Goal: Task Accomplishment & Management: Manage account settings

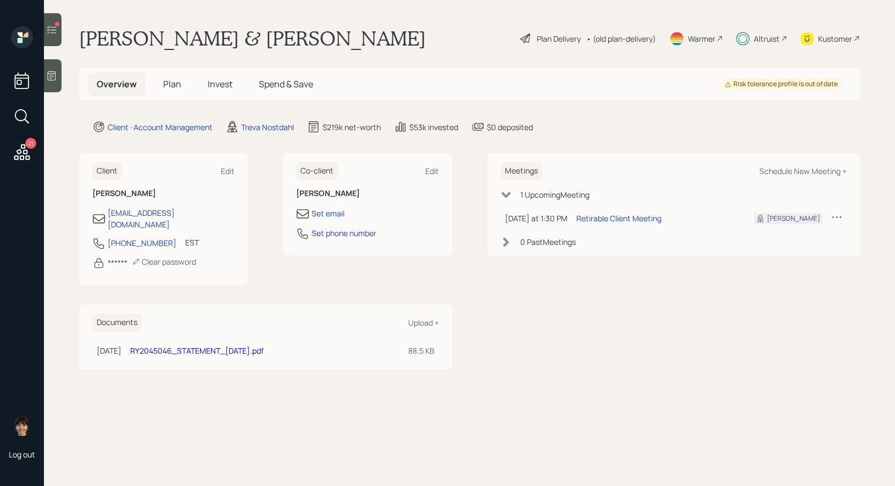
click at [173, 82] on span "Plan" at bounding box center [172, 84] width 18 height 12
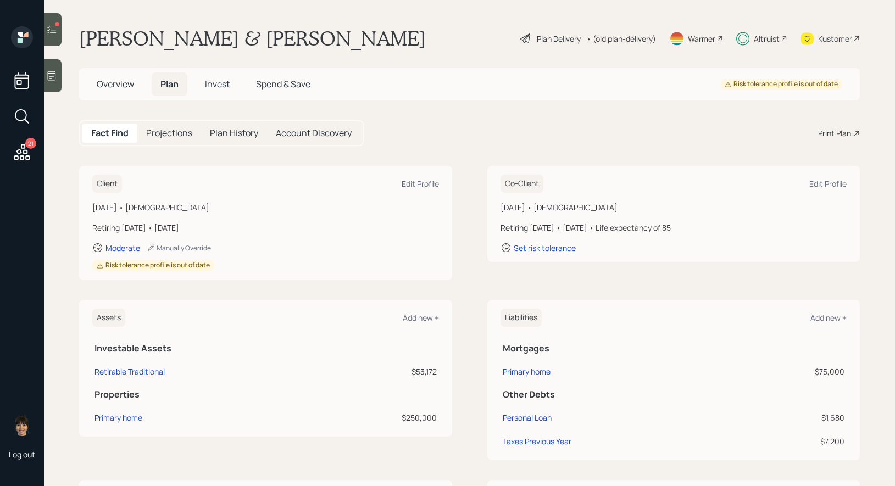
click at [541, 36] on div "Plan Delivery" at bounding box center [559, 39] width 44 height 12
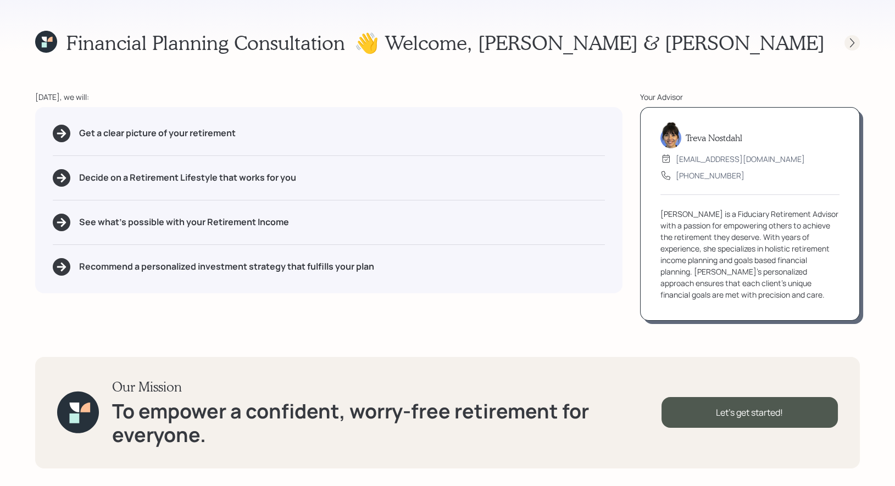
click at [848, 45] on icon at bounding box center [852, 42] width 11 height 11
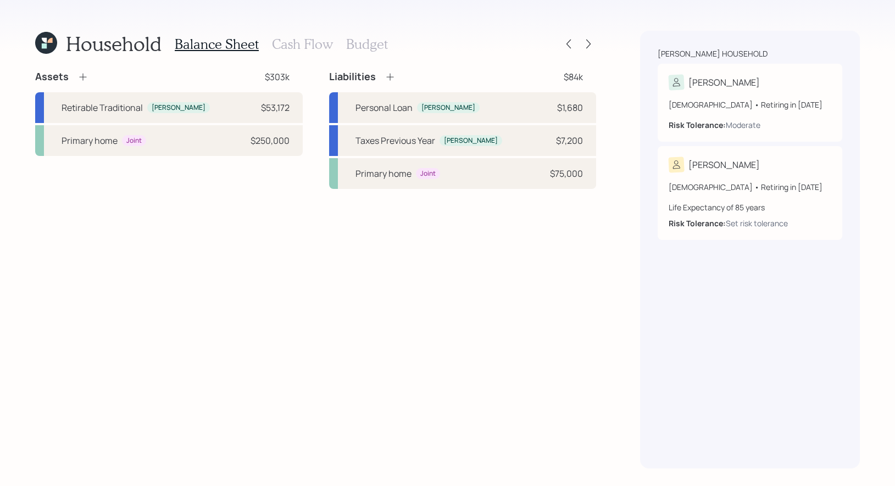
click at [42, 41] on icon at bounding box center [44, 40] width 5 height 5
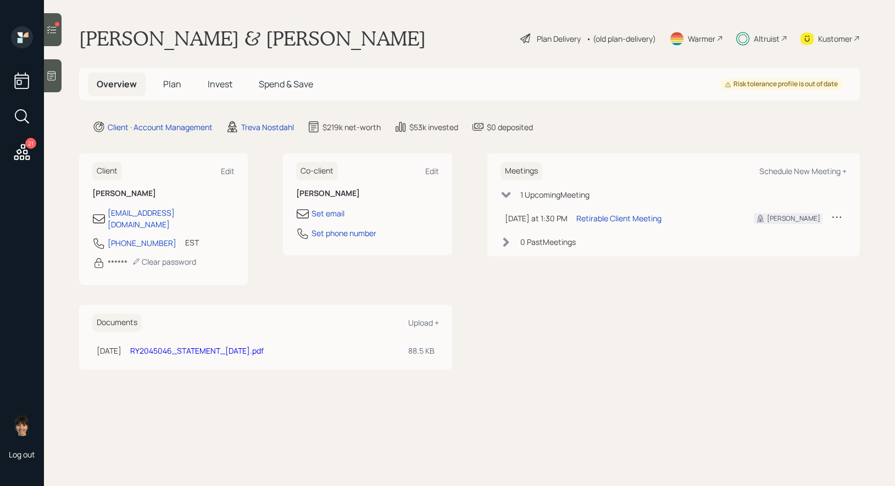
click at [545, 37] on div "Plan Delivery" at bounding box center [559, 39] width 44 height 12
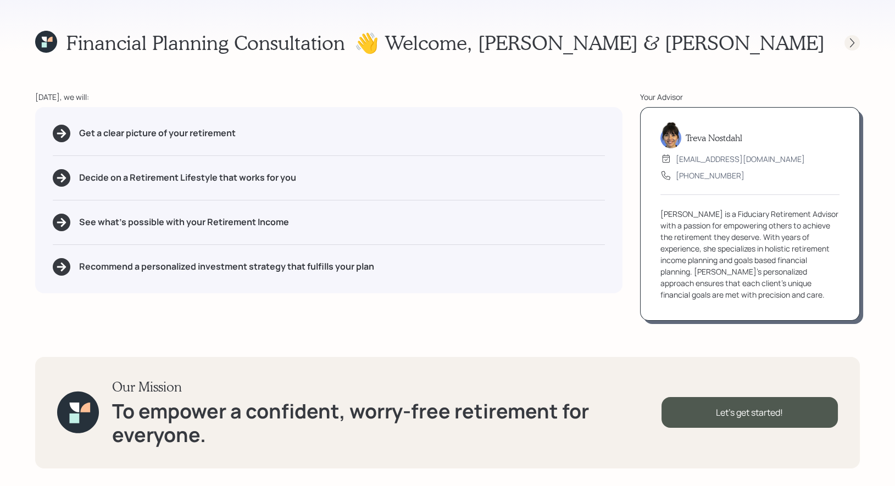
click at [847, 42] on icon at bounding box center [852, 42] width 11 height 11
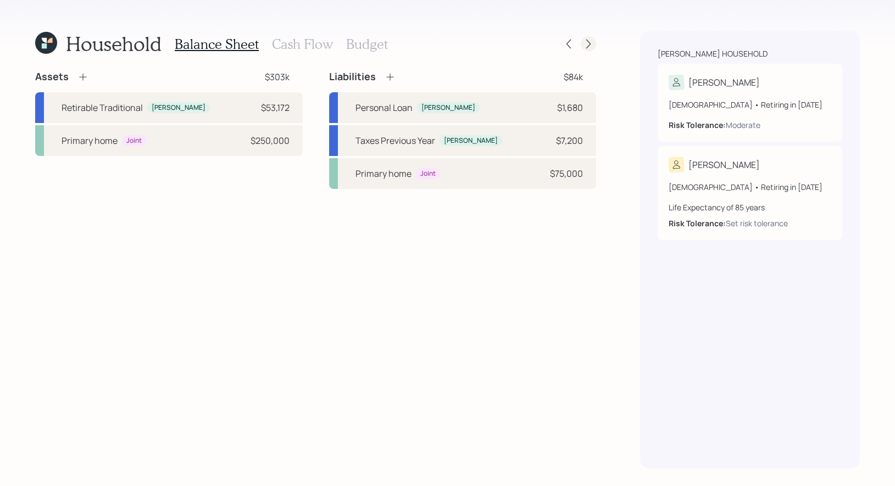
click at [590, 43] on icon at bounding box center [588, 44] width 4 height 9
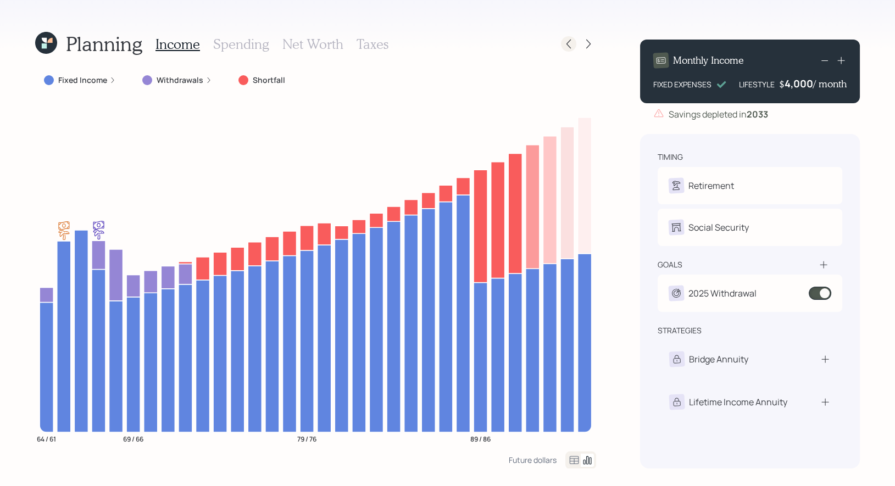
click at [569, 47] on icon at bounding box center [569, 44] width 4 height 9
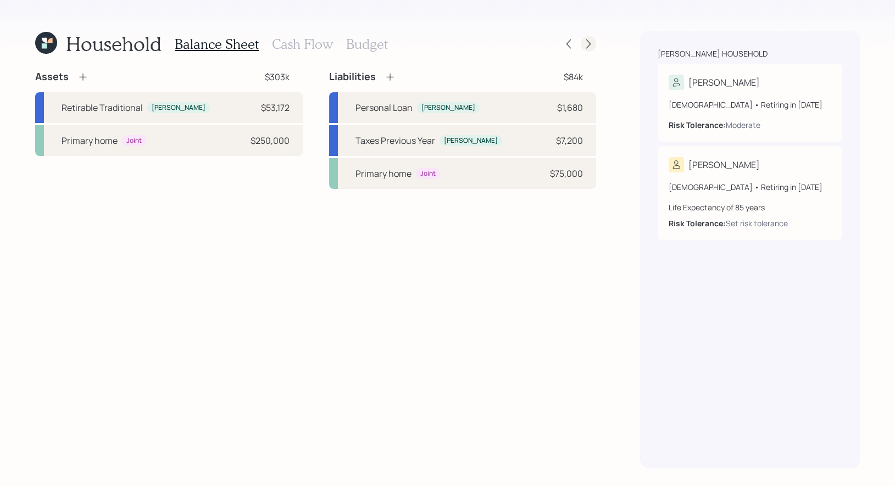
click at [591, 45] on icon at bounding box center [588, 43] width 11 height 11
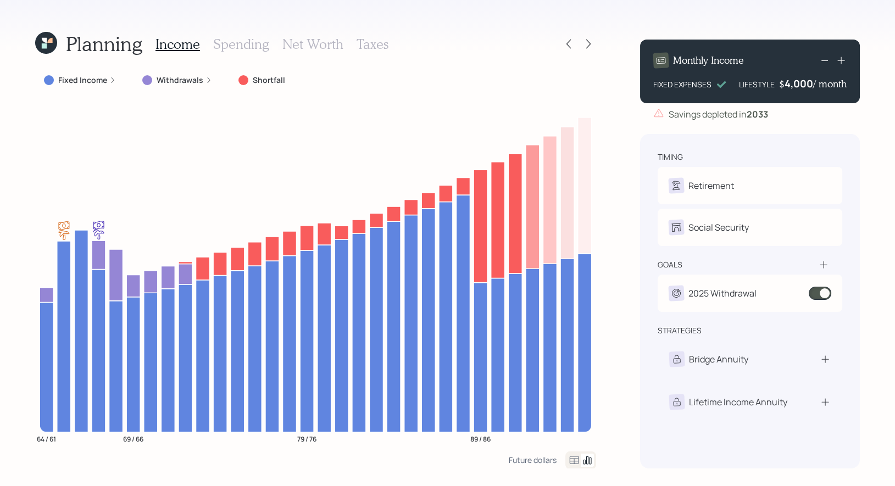
click at [91, 84] on label "Fixed Income" at bounding box center [82, 80] width 49 height 11
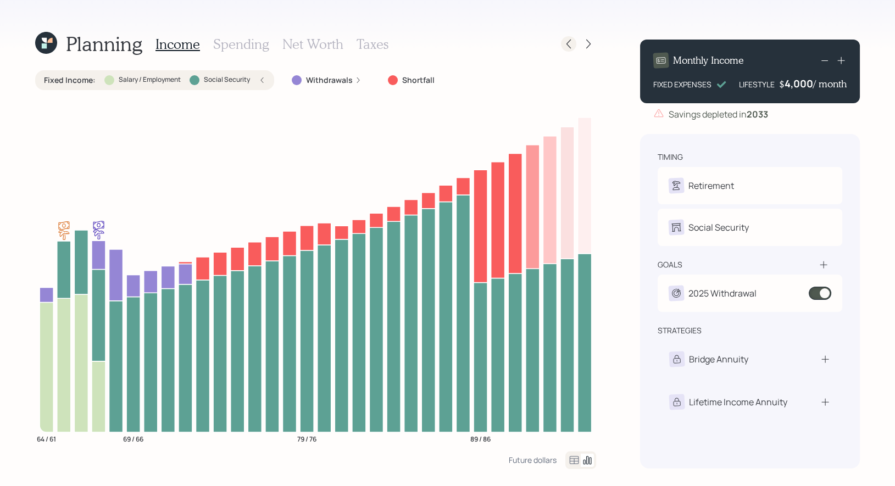
click at [573, 47] on icon at bounding box center [568, 43] width 11 height 11
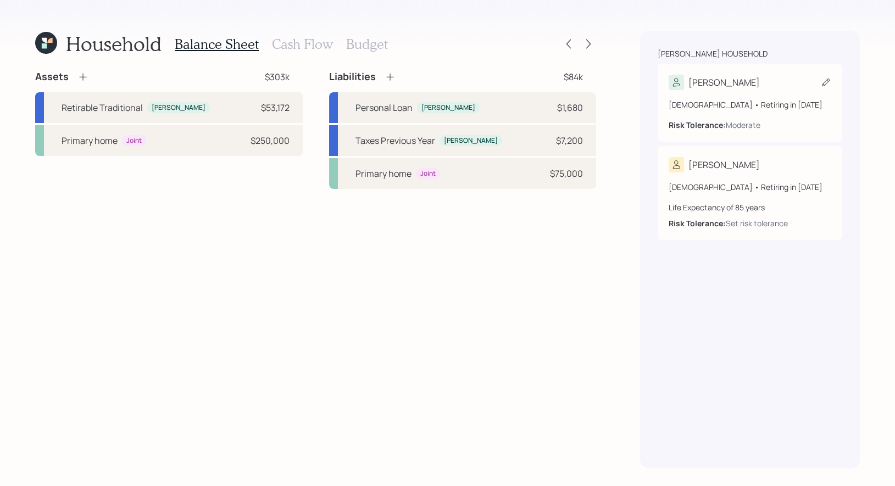
click at [828, 83] on icon at bounding box center [826, 82] width 11 height 11
select select "7"
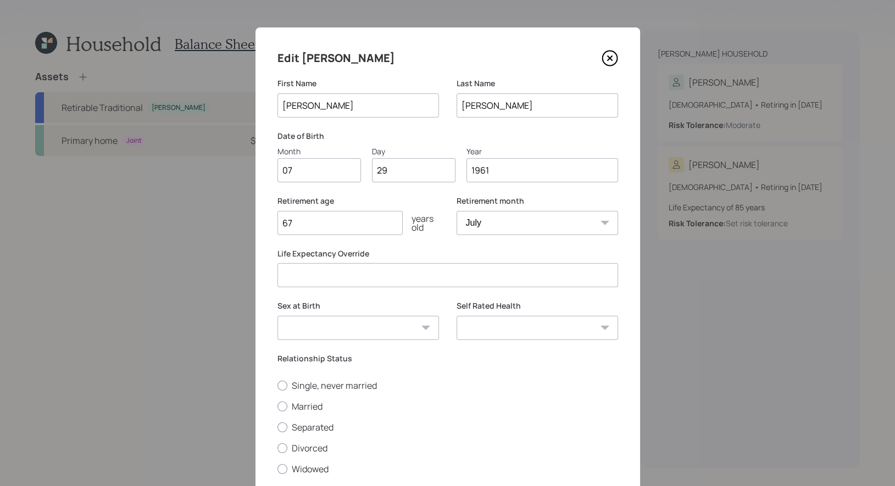
click at [339, 226] on input "67" at bounding box center [340, 223] width 125 height 24
type input "6"
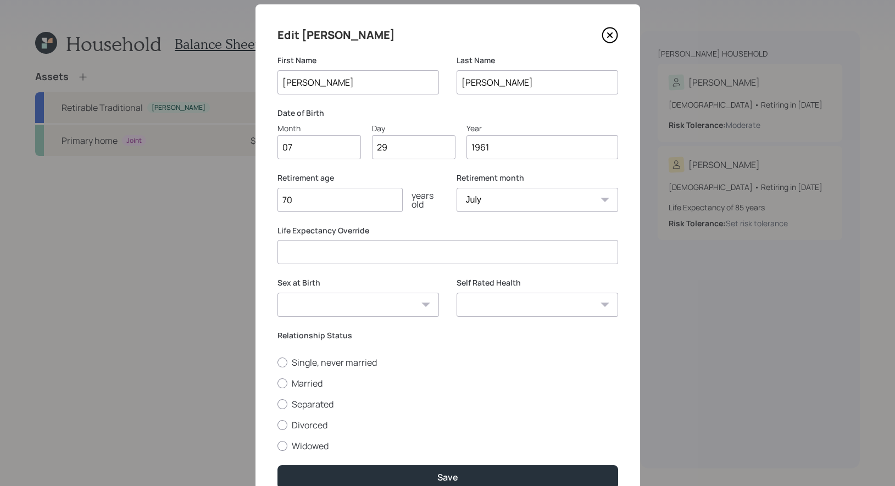
scroll to position [24, 0]
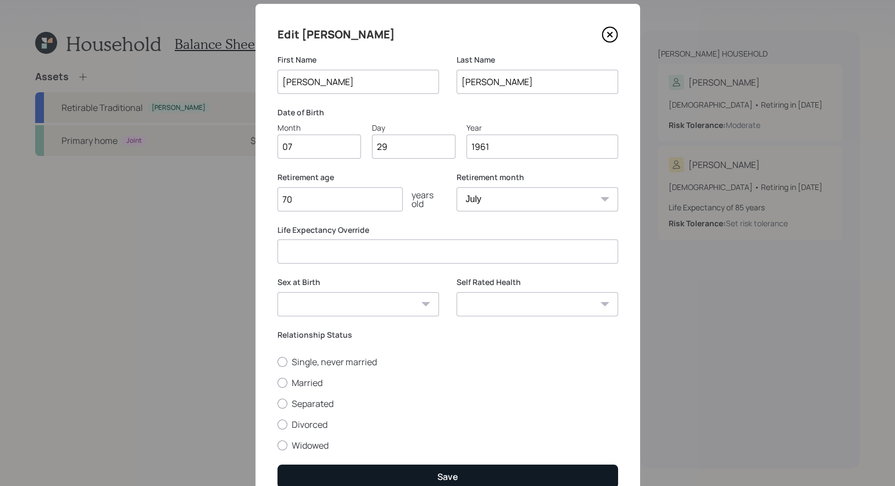
type input "70"
click at [406, 475] on button "Save" at bounding box center [448, 477] width 341 height 24
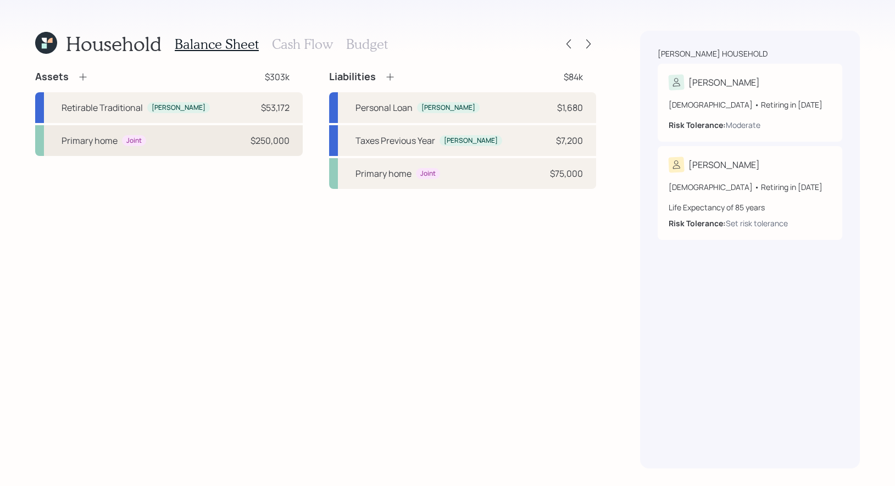
click at [192, 142] on div "Primary home Joint $250,000" at bounding box center [169, 140] width 268 height 31
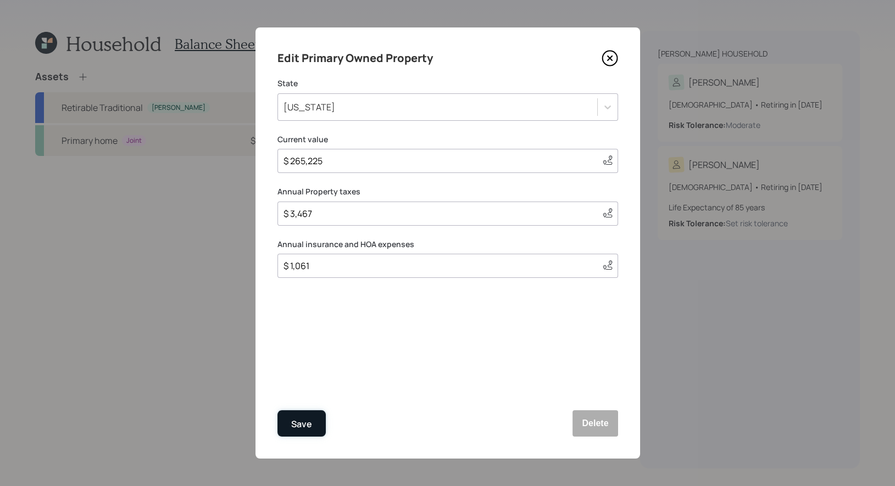
click at [312, 422] on button "Save" at bounding box center [302, 424] width 48 height 26
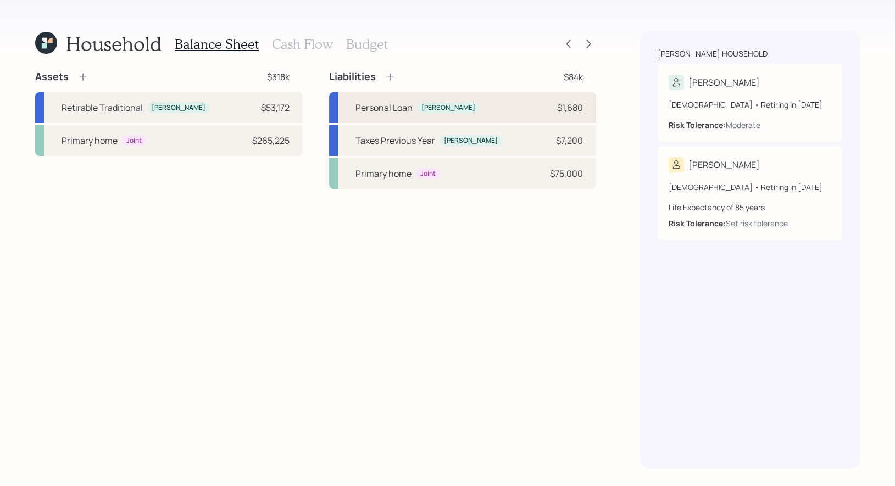
click at [375, 105] on div "Personal Loan" at bounding box center [384, 107] width 57 height 13
select select "other"
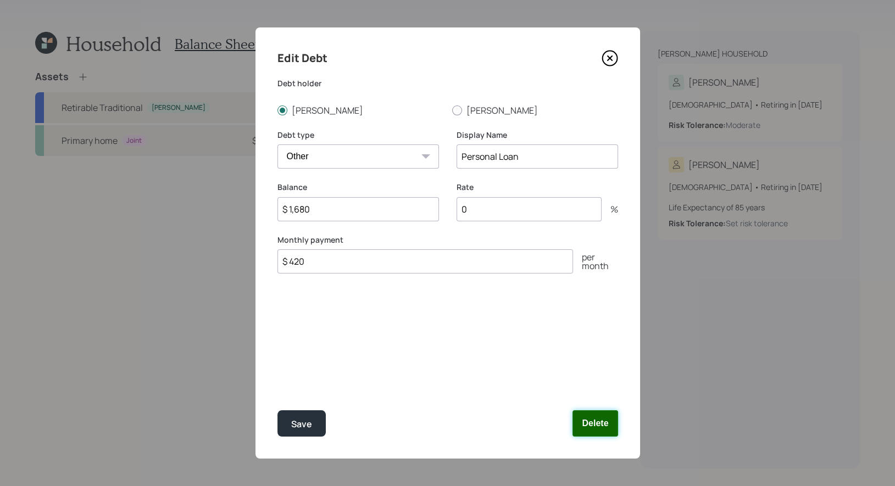
click at [599, 428] on button "Delete" at bounding box center [595, 424] width 45 height 26
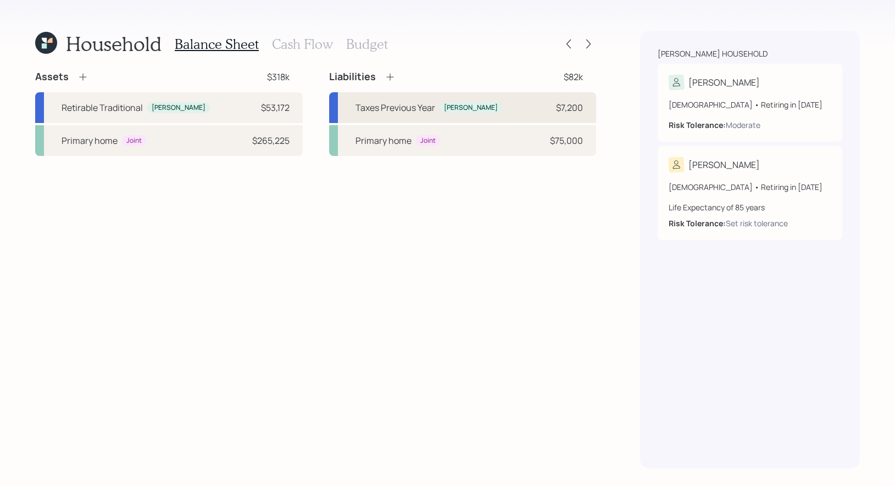
click at [379, 108] on div "Taxes Previous Year" at bounding box center [396, 107] width 80 height 13
select select "other"
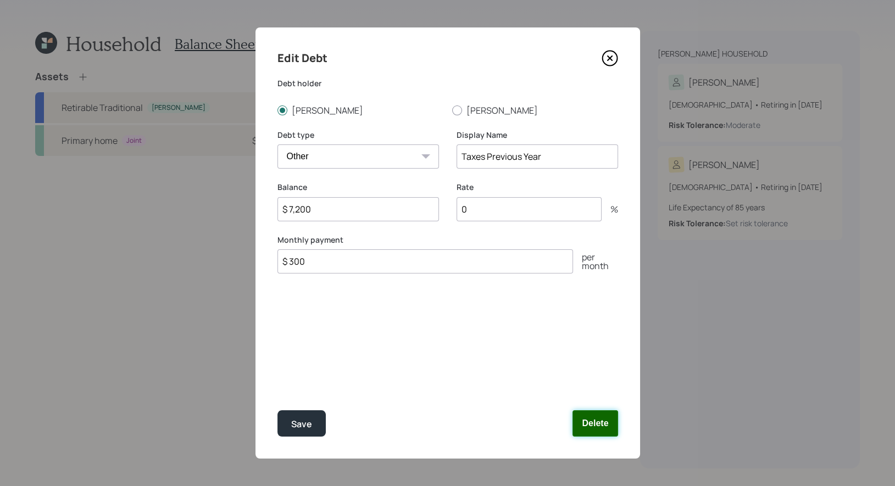
click at [597, 425] on button "Delete" at bounding box center [595, 424] width 45 height 26
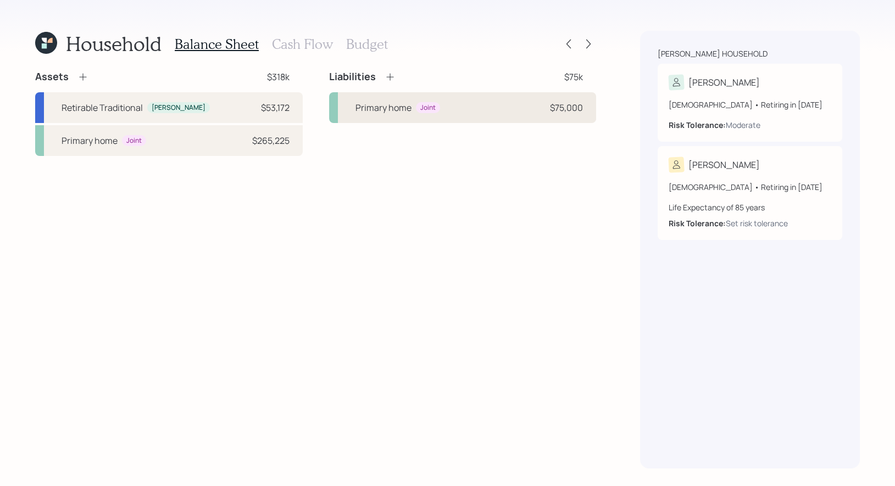
click at [361, 114] on div "Primary home Joint $75,000" at bounding box center [463, 107] width 268 height 31
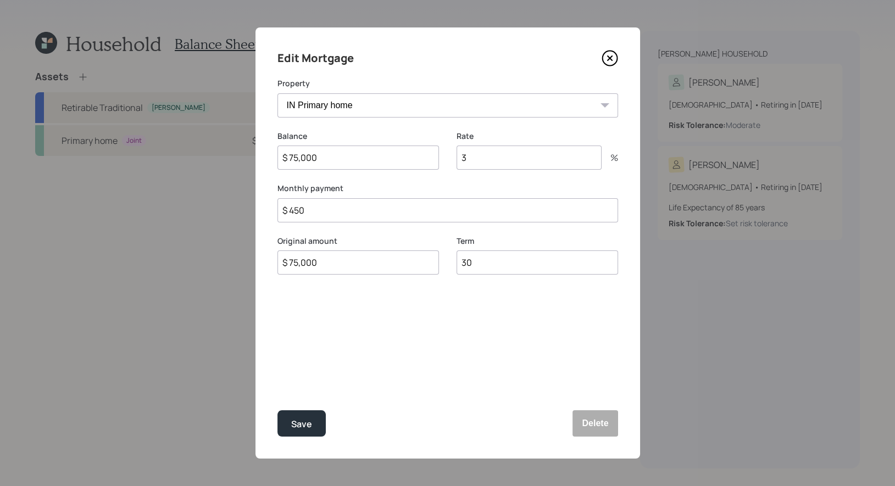
click at [337, 159] on input "$ 75,000" at bounding box center [359, 158] width 162 height 24
type input "$ 65,000"
click at [306, 425] on div "Save" at bounding box center [301, 424] width 21 height 15
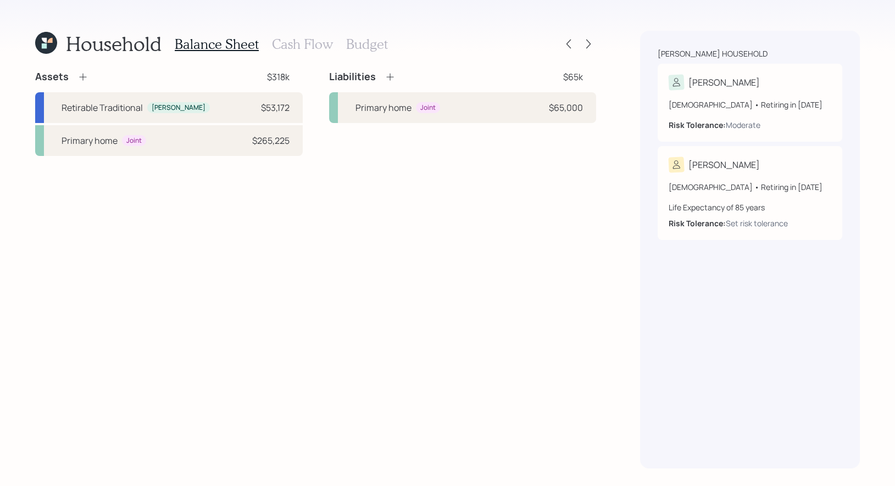
click at [298, 42] on h3 "Cash Flow" at bounding box center [302, 44] width 61 height 16
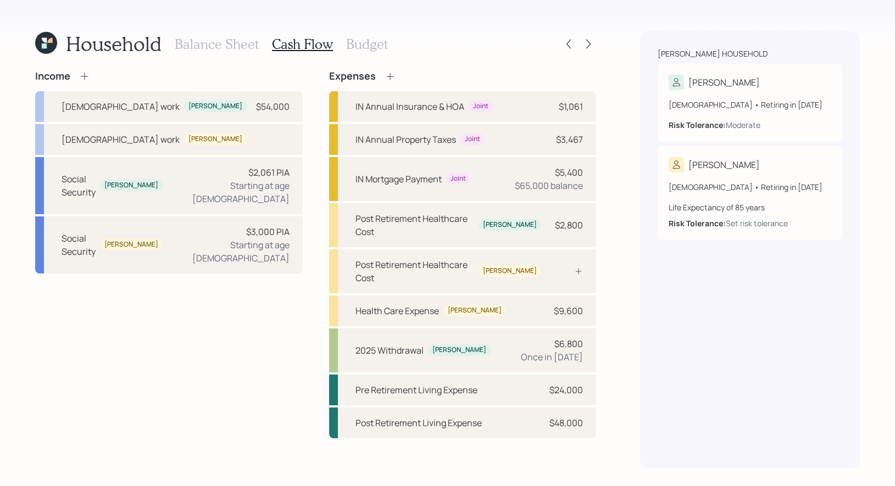
click at [220, 47] on h3 "Balance Sheet" at bounding box center [217, 44] width 84 height 16
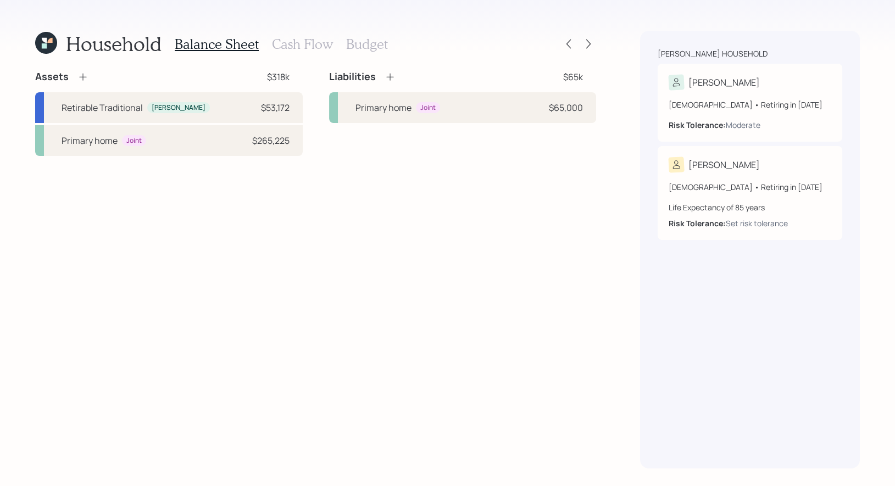
click at [303, 42] on h3 "Cash Flow" at bounding box center [302, 44] width 61 height 16
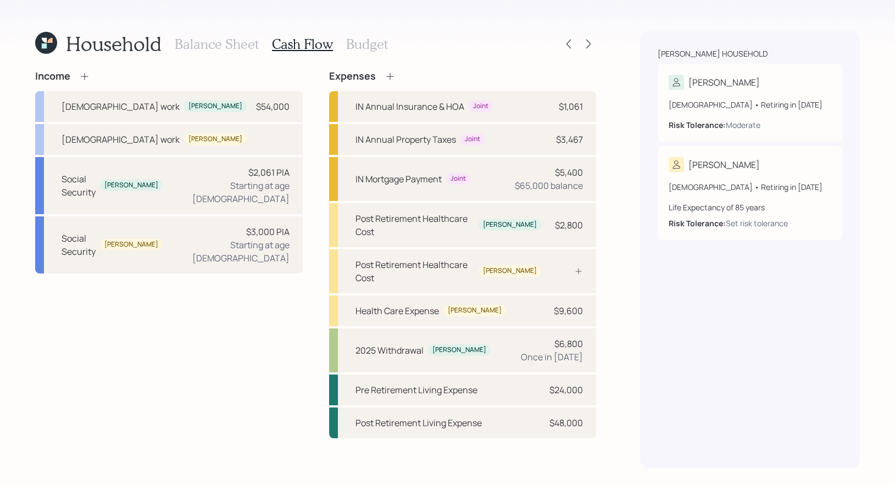
click at [85, 75] on icon at bounding box center [84, 76] width 11 height 11
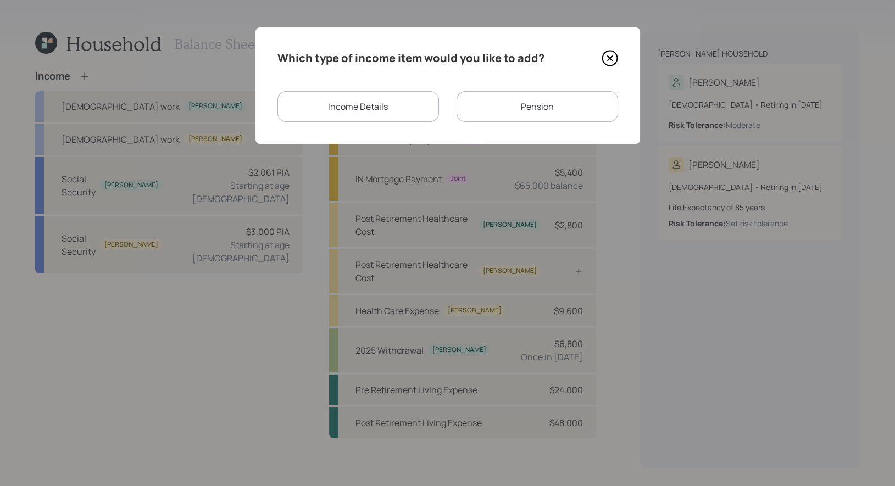
click at [391, 103] on div "Income Details" at bounding box center [359, 106] width 162 height 31
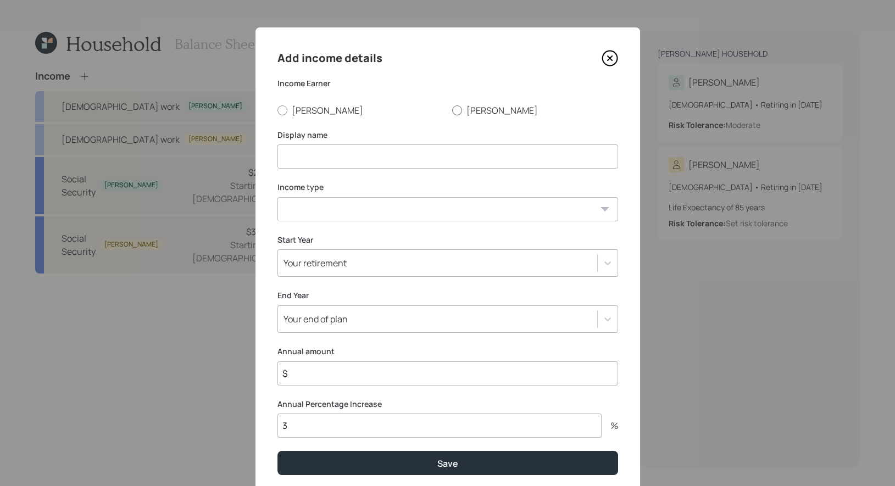
click at [458, 110] on div at bounding box center [457, 111] width 10 height 10
click at [452, 110] on input "Justin" at bounding box center [452, 110] width 1 height 1
radio input "true"
click at [431, 159] on input at bounding box center [448, 157] width 341 height 24
type input "SSDI"
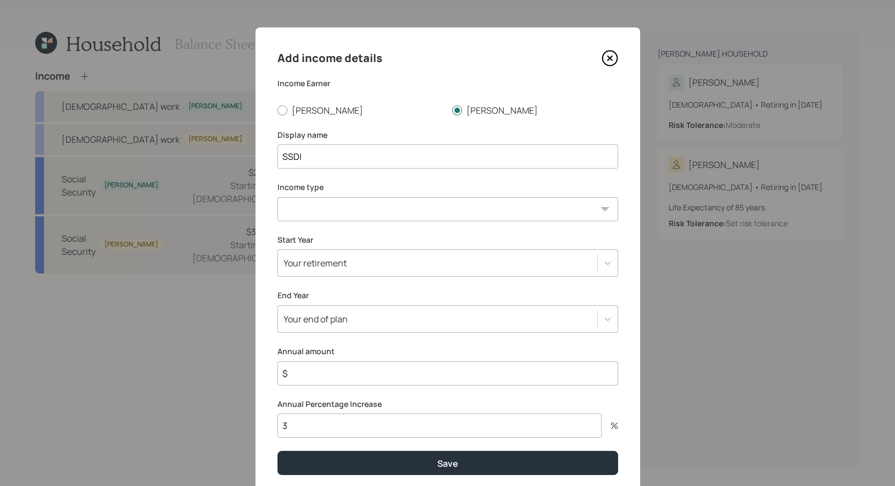
click at [429, 218] on select "Full-time work Part-time work Self employment Other" at bounding box center [448, 209] width 341 height 24
select select "other"
click at [278, 197] on select "Full-time work Part-time work Self employment Other" at bounding box center [448, 209] width 341 height 24
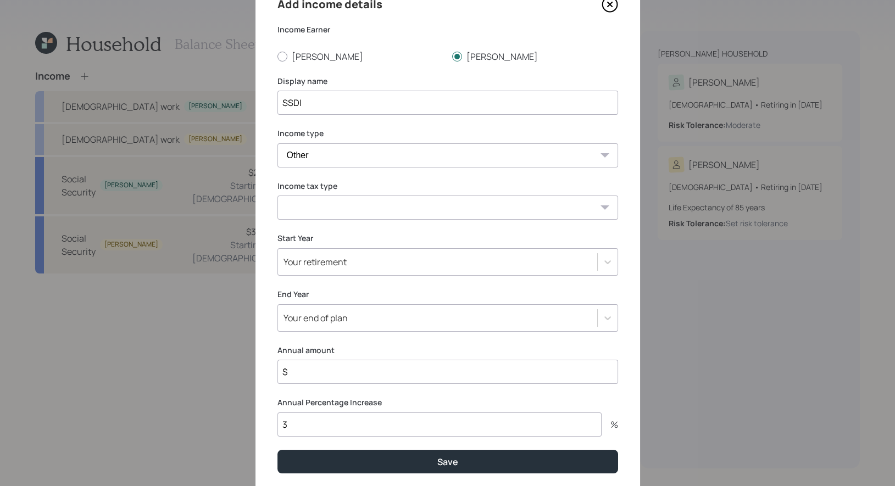
scroll to position [72, 0]
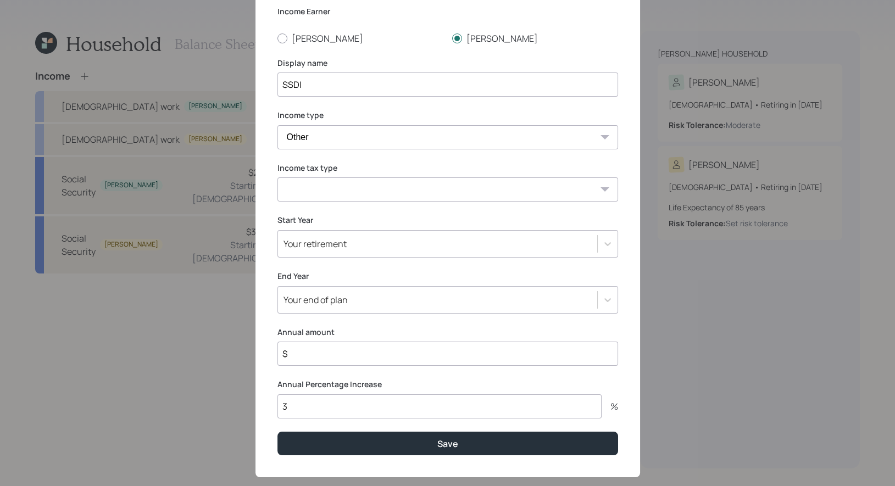
click at [397, 191] on select "Tax-free Earned Self Employment Alimony Royalties Pension / Annuity Interest Di…" at bounding box center [448, 190] width 341 height 24
select select "social_security"
click at [278, 178] on select "Tax-free Earned Self Employment Alimony Royalties Pension / Annuity Interest Di…" at bounding box center [448, 190] width 341 height 24
click at [326, 357] on input "$" at bounding box center [448, 354] width 341 height 24
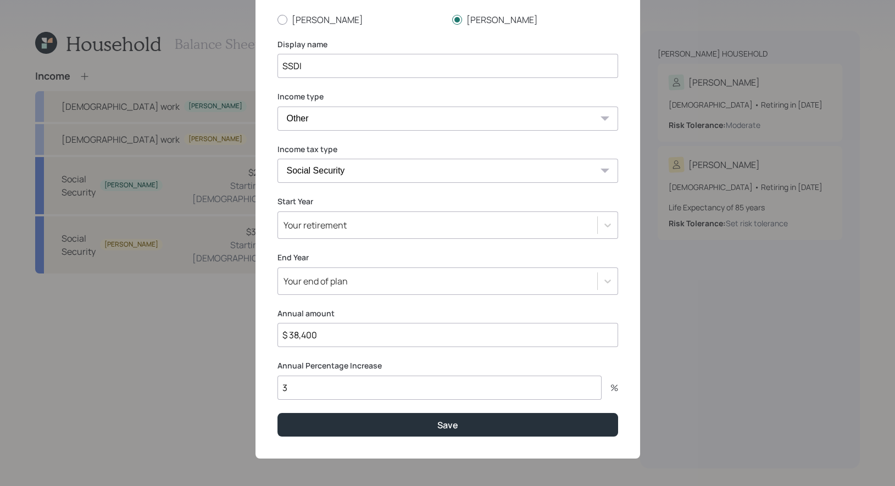
type input "$ 38,400"
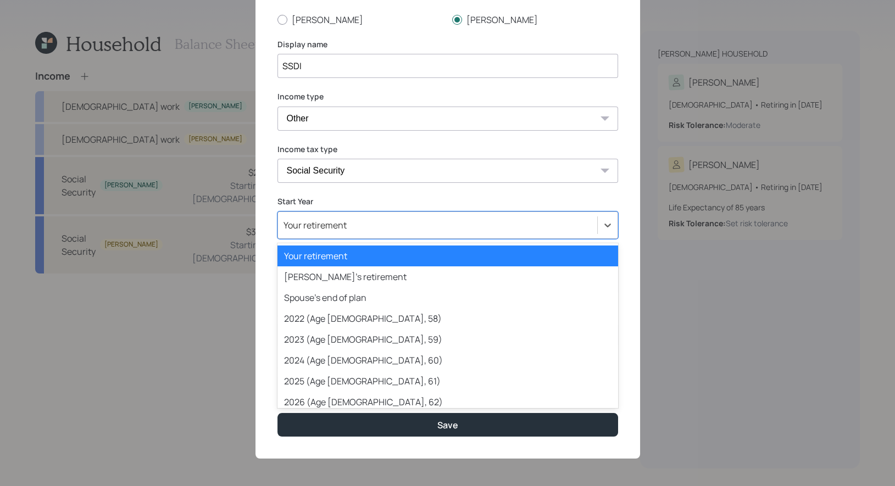
click at [372, 229] on div "Your retirement" at bounding box center [437, 225] width 319 height 19
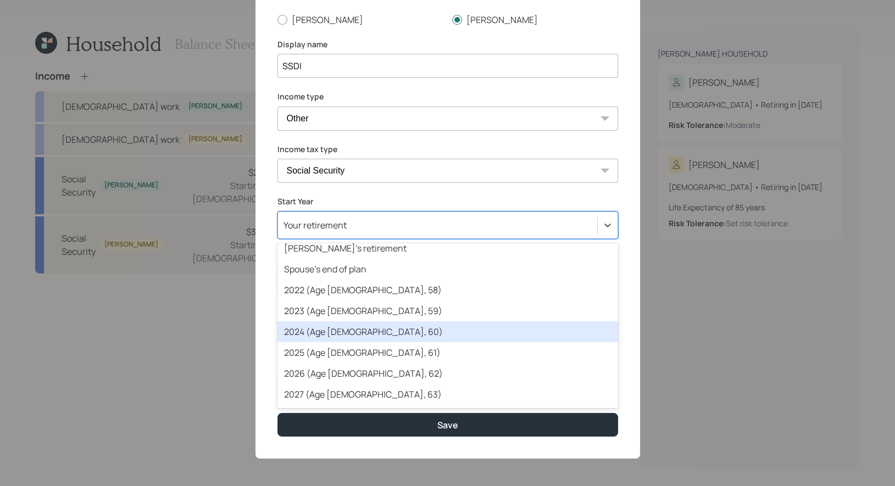
scroll to position [36, 0]
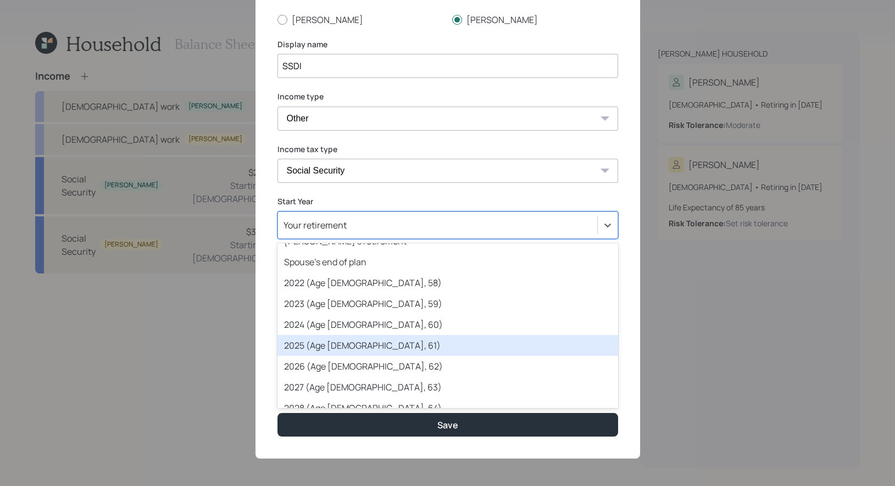
click at [372, 347] on div "2025 (Age 64, 61)" at bounding box center [448, 345] width 341 height 21
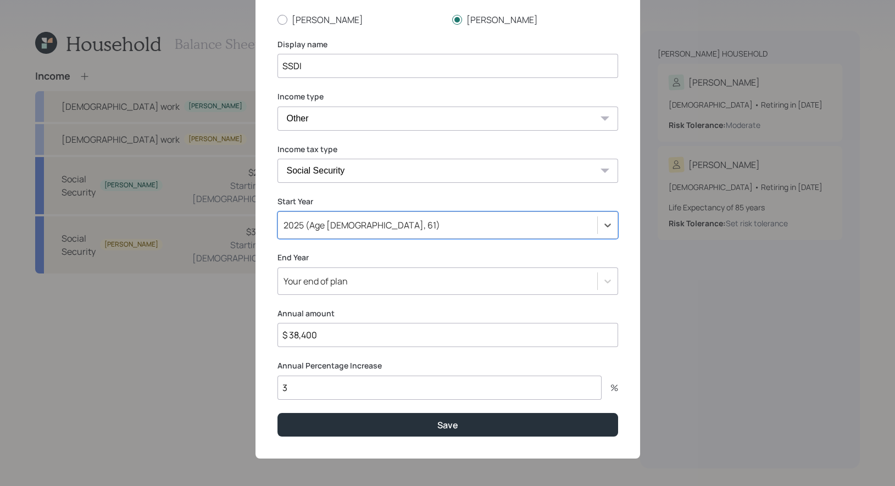
click at [378, 289] on div "Your end of plan" at bounding box center [437, 281] width 319 height 19
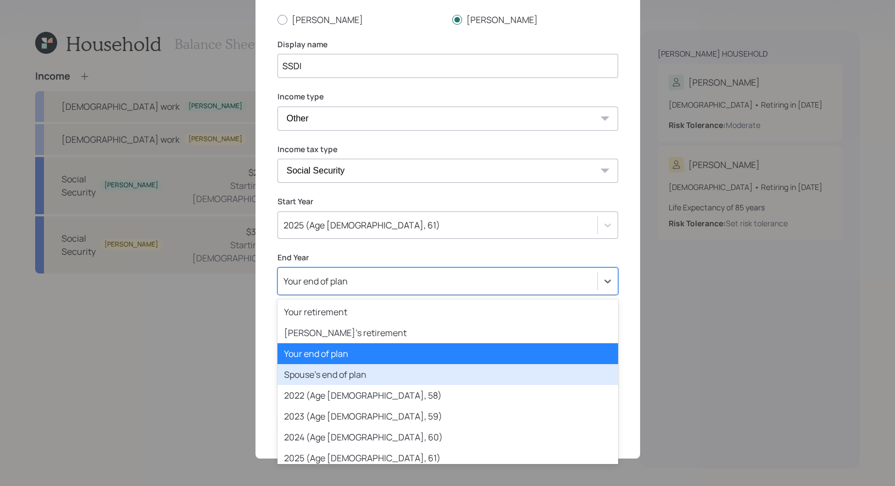
click at [369, 374] on div "Spouse's end of plan" at bounding box center [448, 374] width 341 height 21
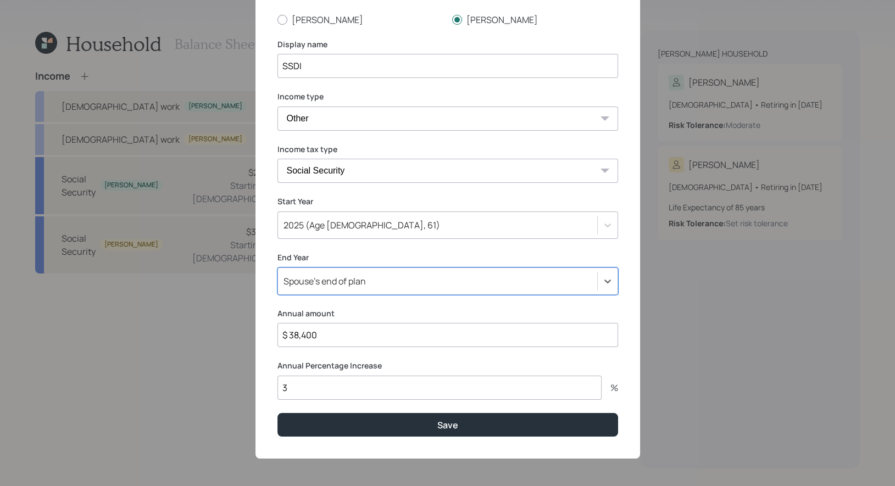
click at [329, 384] on input "3" at bounding box center [440, 388] width 324 height 24
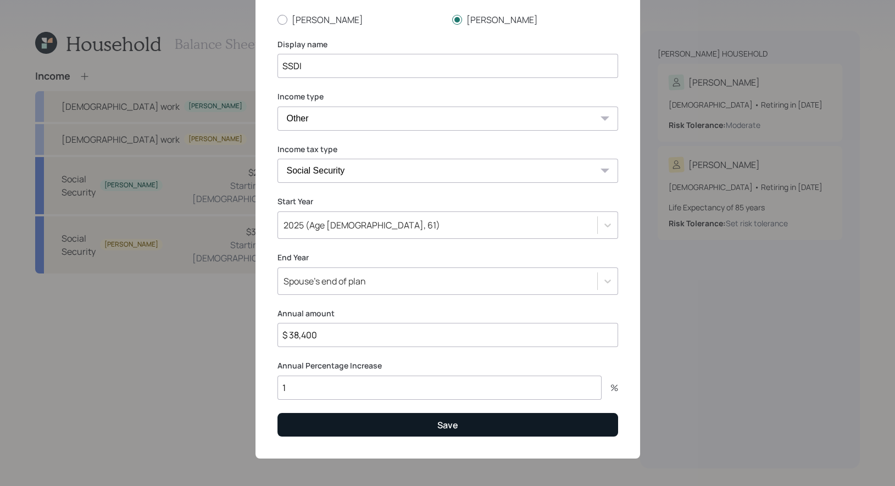
type input "1"
click at [385, 427] on button "Save" at bounding box center [448, 425] width 341 height 24
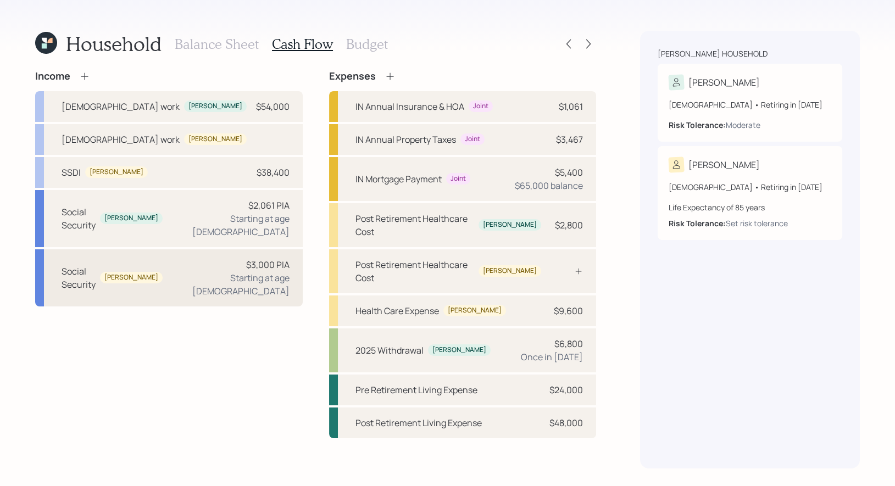
click at [168, 264] on div "Social Security Justin $3,000 PIA Starting at age 62" at bounding box center [169, 278] width 268 height 57
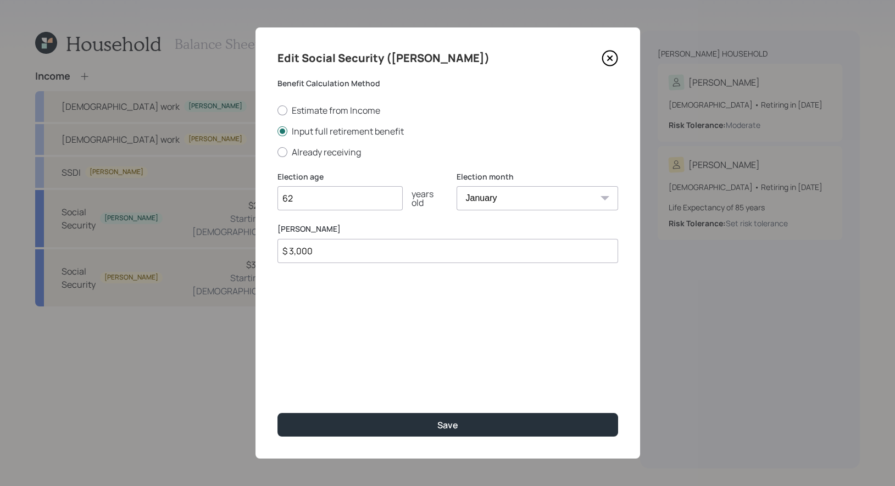
click at [334, 254] on input "$ 3,000" at bounding box center [448, 251] width 341 height 24
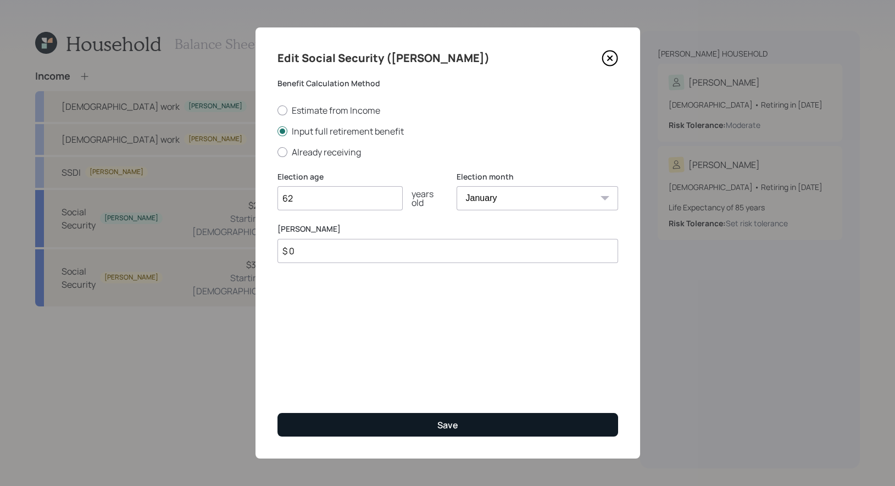
type input "$ 0"
click at [373, 424] on button "Save" at bounding box center [448, 425] width 341 height 24
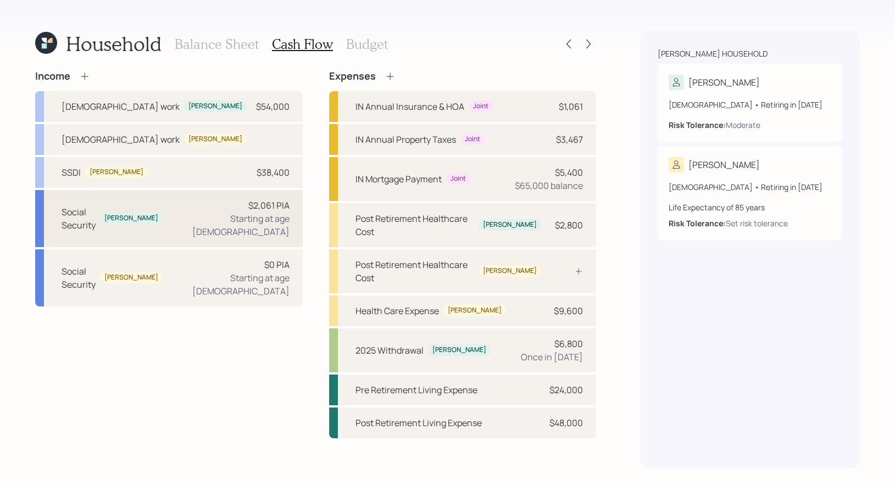
click at [198, 210] on div "Social Security Jennifer $2,061 PIA Starting at age 67" at bounding box center [169, 218] width 268 height 57
select select "7"
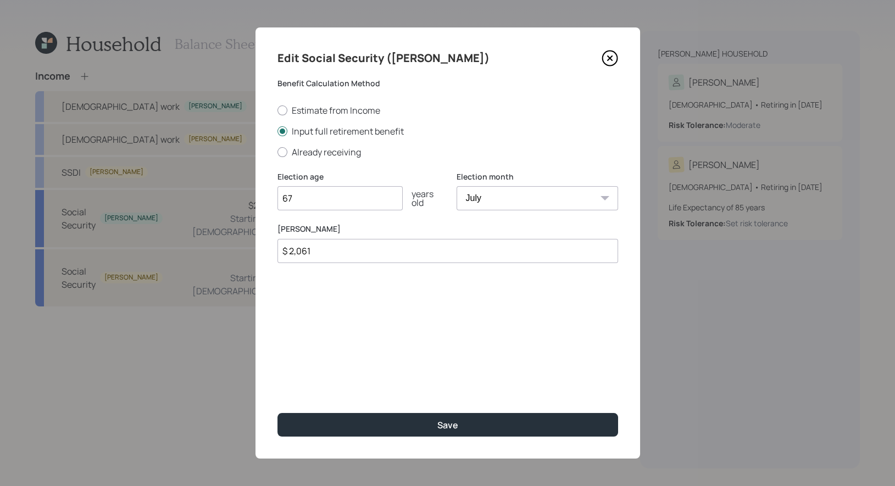
click at [408, 348] on div "Edit Social Security (Jennifer) Benefit Calculation Method Estimate from Income…" at bounding box center [448, 242] width 385 height 431
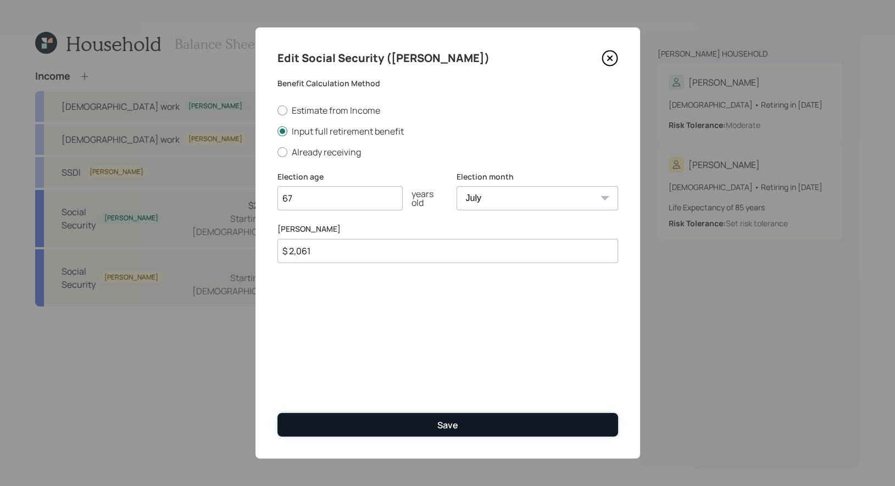
click at [403, 419] on button "Save" at bounding box center [448, 425] width 341 height 24
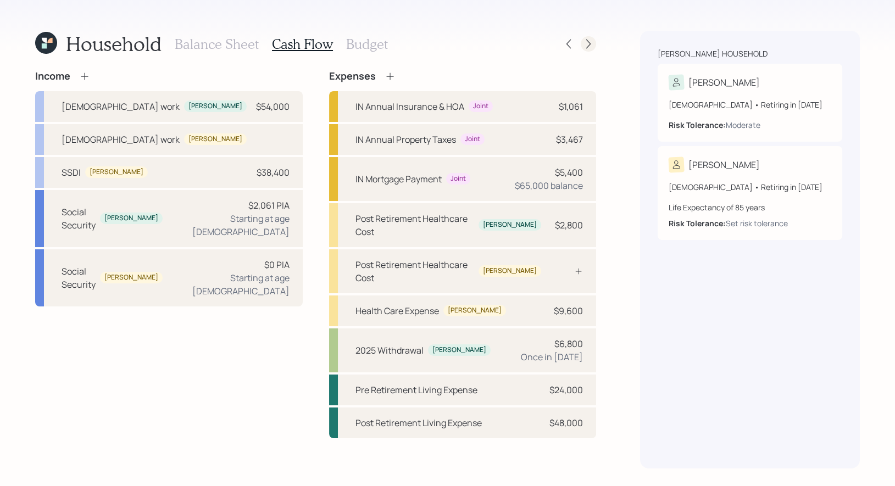
click at [591, 45] on icon at bounding box center [588, 43] width 11 height 11
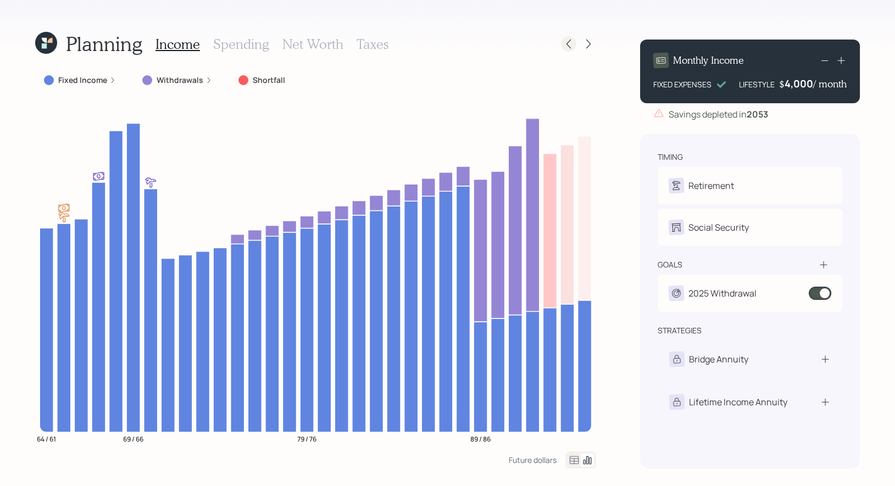
click at [572, 46] on icon at bounding box center [568, 43] width 11 height 11
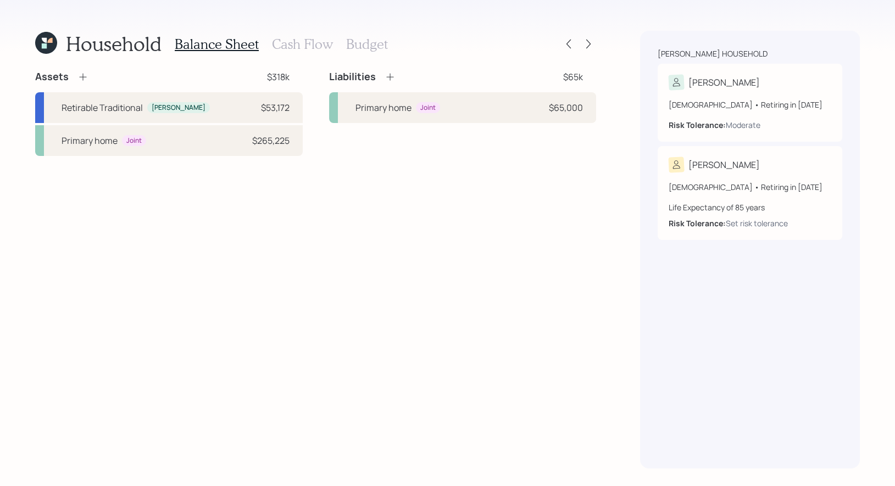
click at [304, 47] on h3 "Cash Flow" at bounding box center [302, 44] width 61 height 16
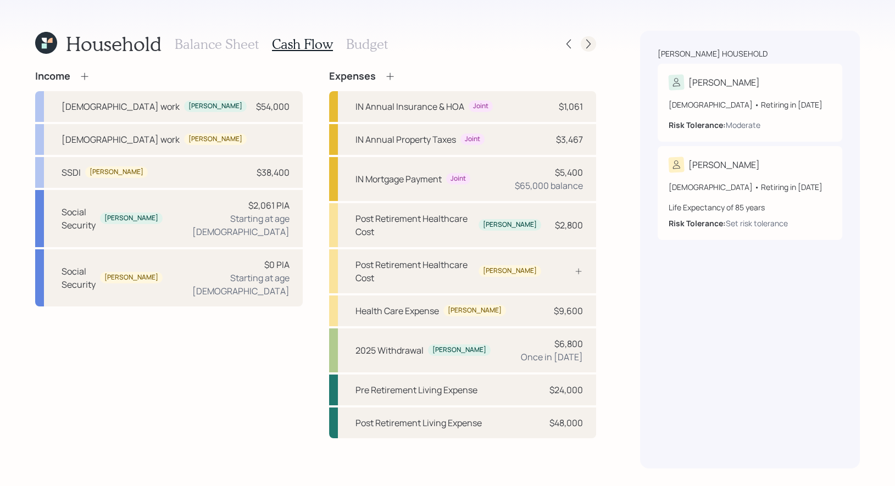
click at [592, 41] on icon at bounding box center [588, 43] width 11 height 11
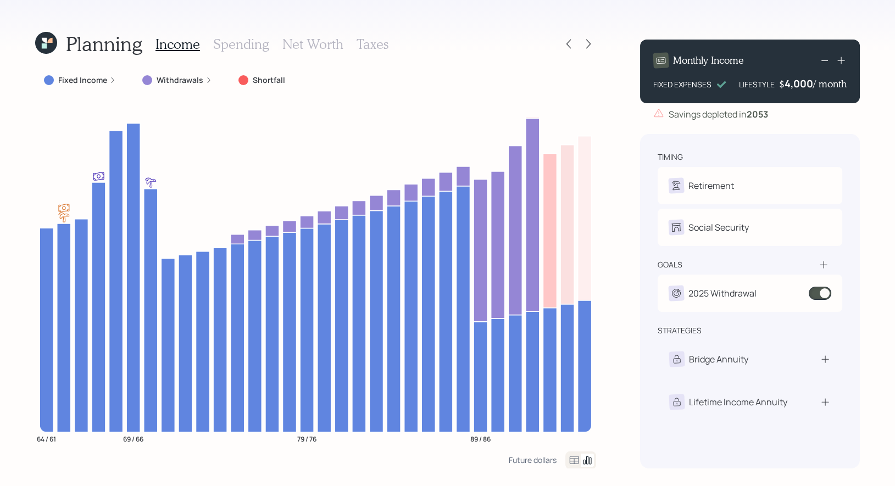
click at [79, 79] on label "Fixed Income" at bounding box center [82, 80] width 49 height 11
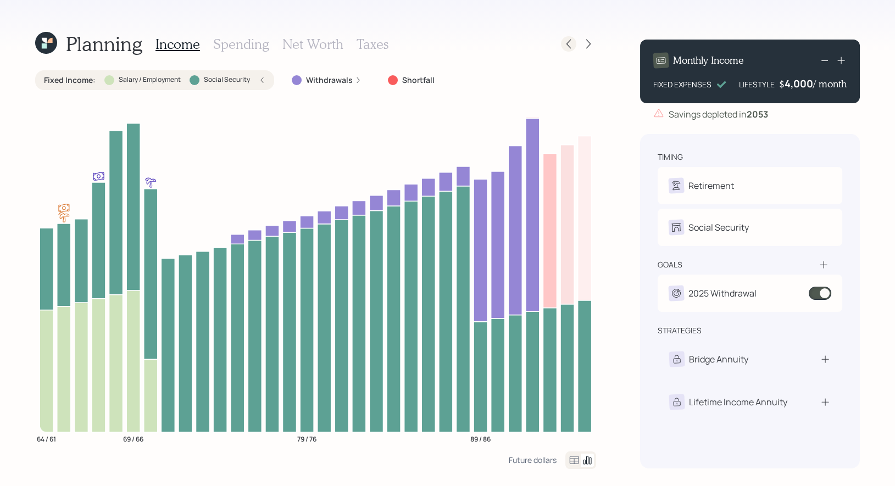
click at [570, 47] on icon at bounding box center [569, 44] width 4 height 9
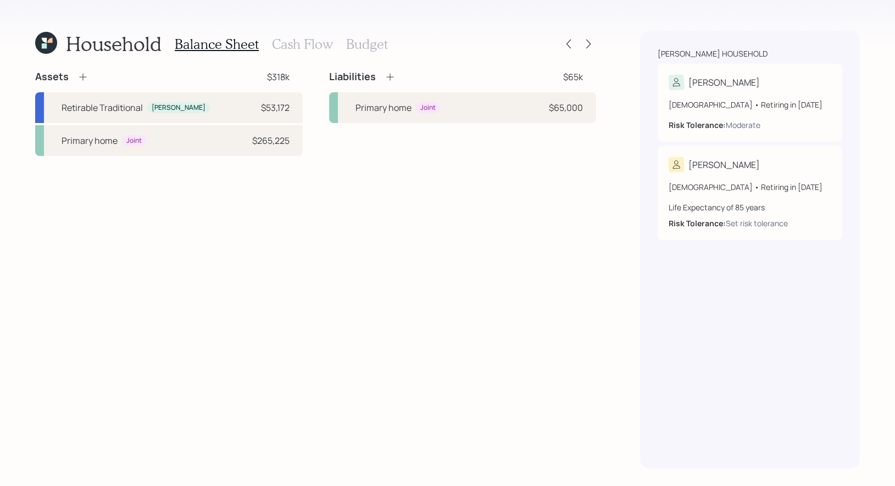
click at [282, 45] on h3 "Cash Flow" at bounding box center [302, 44] width 61 height 16
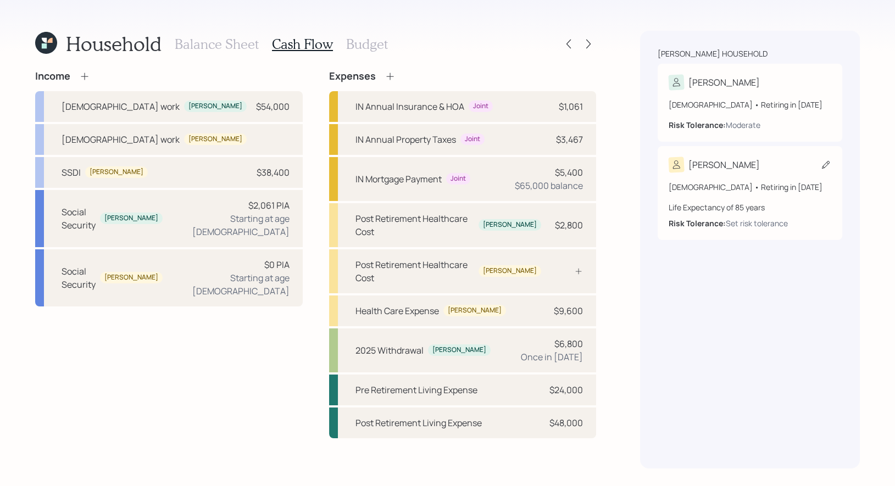
click at [826, 163] on icon at bounding box center [826, 164] width 11 height 11
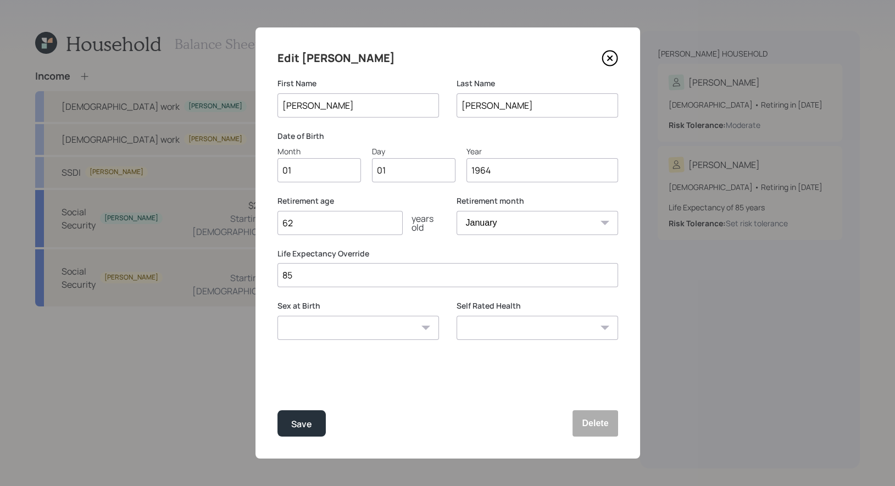
click at [297, 281] on input "85" at bounding box center [448, 275] width 341 height 24
type input "8"
type input "90"
click at [297, 426] on div "Save" at bounding box center [301, 424] width 21 height 15
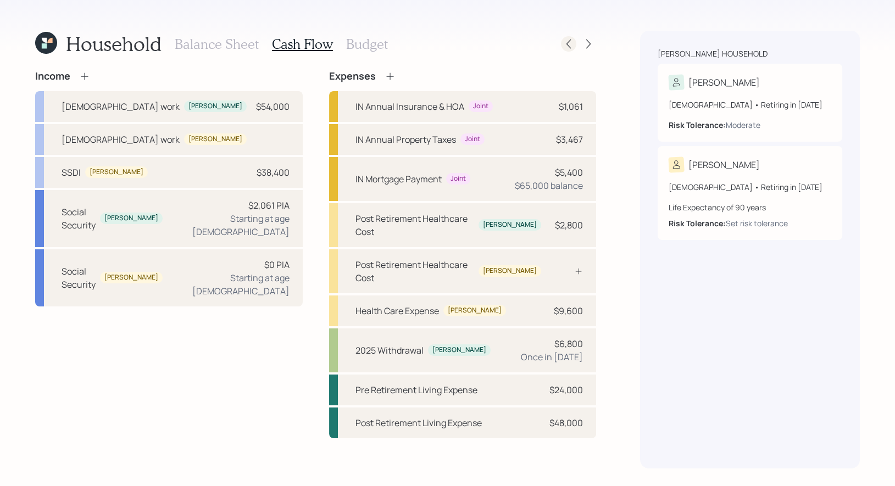
click at [566, 43] on icon at bounding box center [568, 43] width 11 height 11
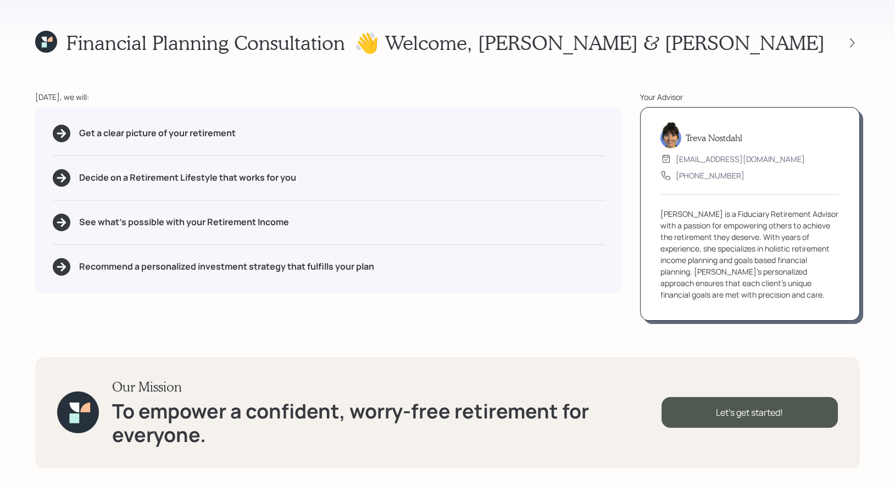
click at [42, 41] on icon at bounding box center [46, 42] width 22 height 22
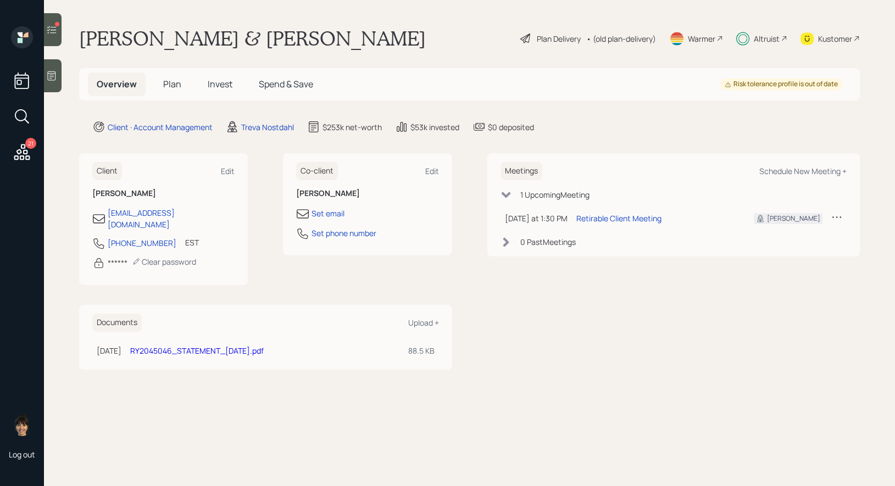
click at [537, 36] on div "Plan Delivery" at bounding box center [559, 39] width 44 height 12
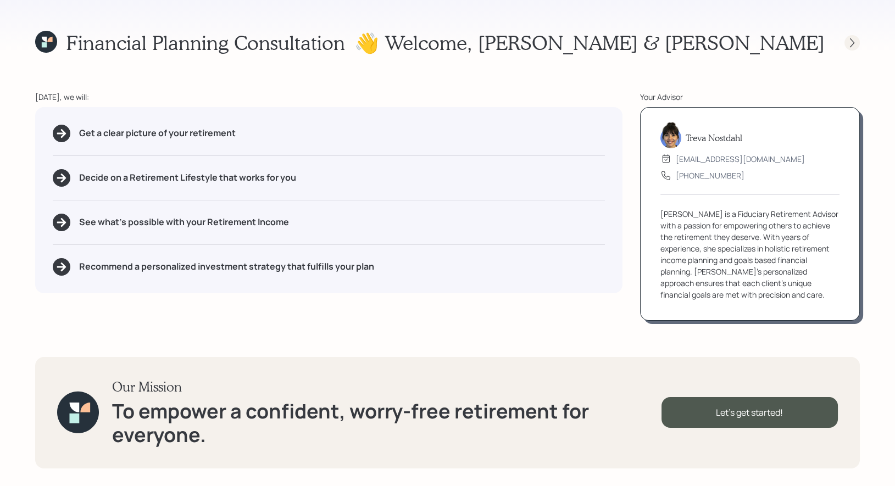
click at [850, 44] on icon at bounding box center [852, 42] width 11 height 11
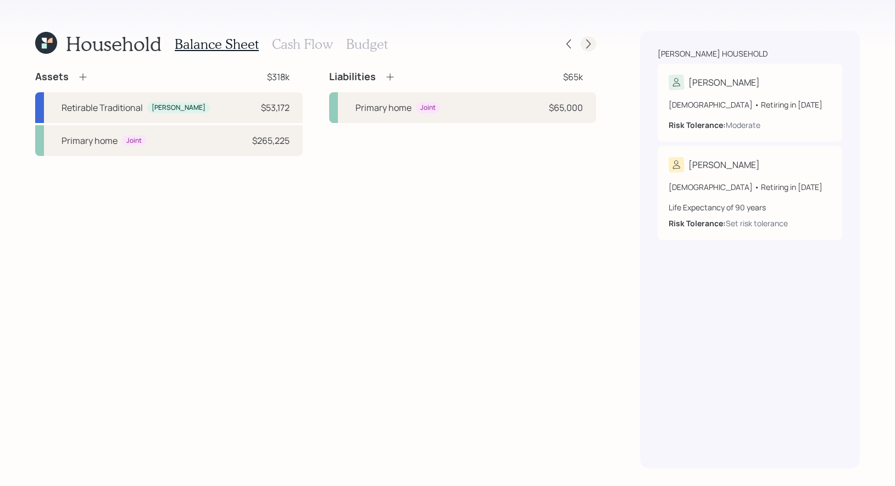
click at [587, 47] on icon at bounding box center [588, 44] width 4 height 9
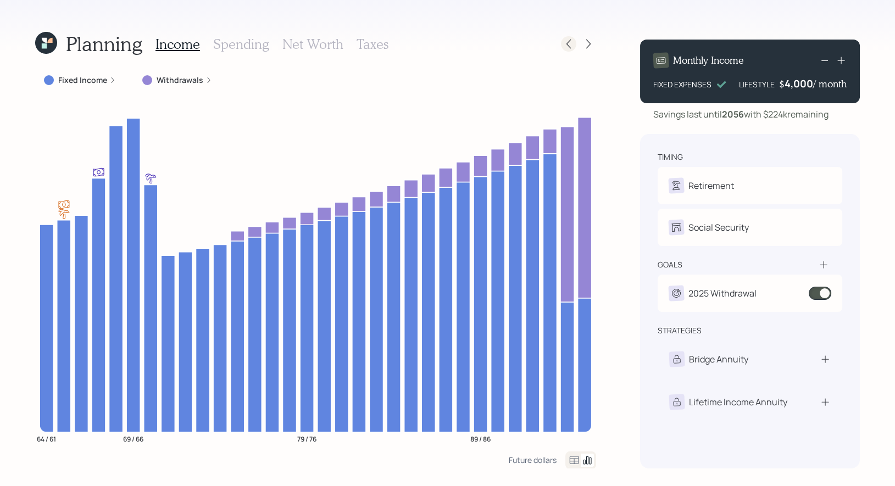
click at [568, 43] on icon at bounding box center [568, 43] width 11 height 11
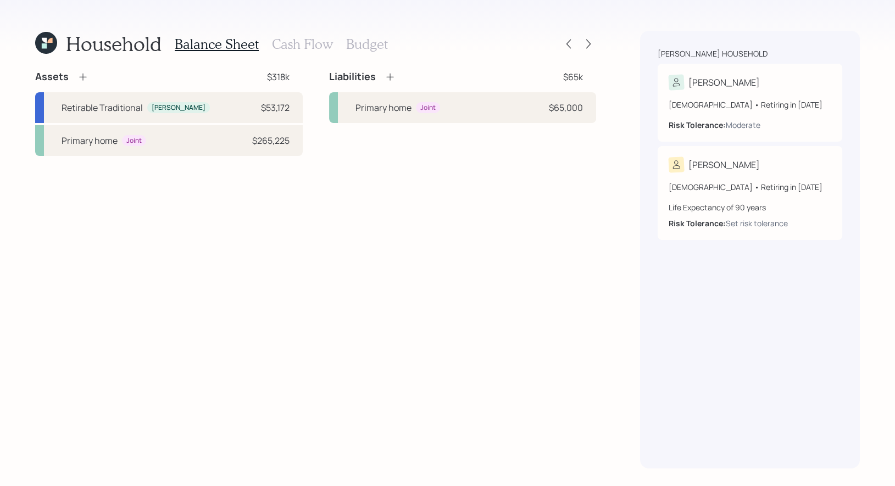
click at [51, 44] on icon at bounding box center [46, 43] width 22 height 22
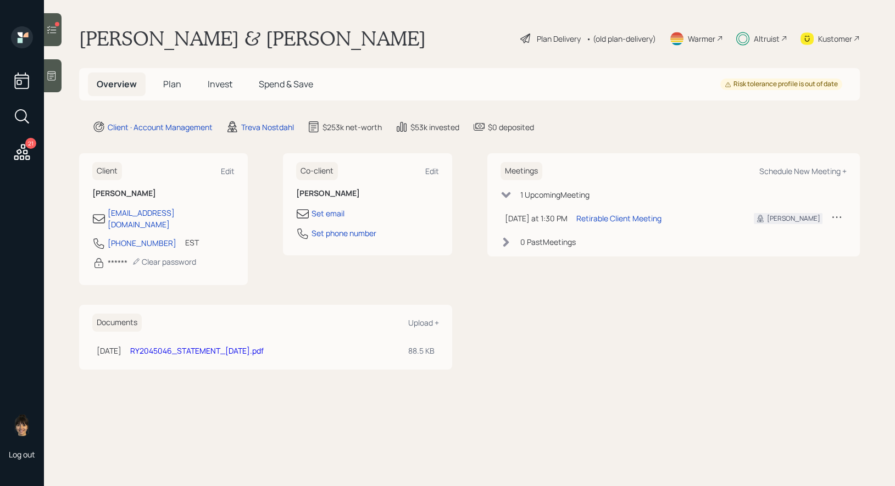
click at [219, 84] on span "Invest" at bounding box center [220, 84] width 25 height 12
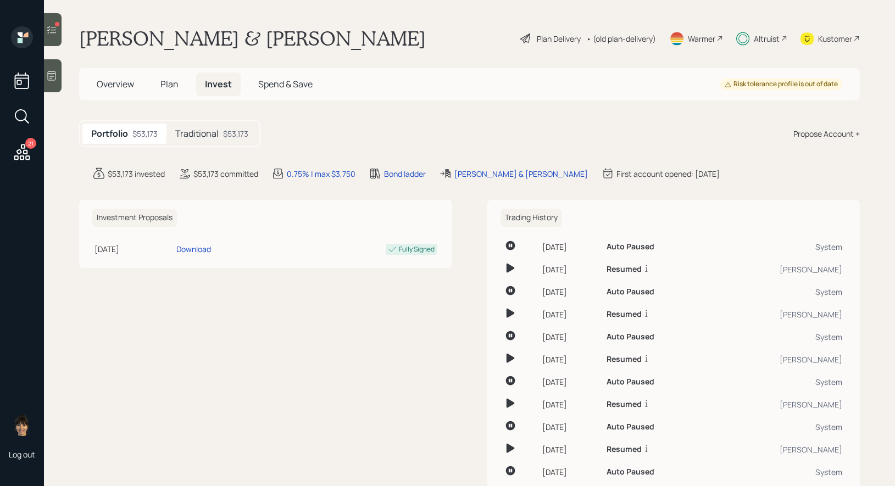
click at [219, 124] on div "Traditional $53,173" at bounding box center [212, 134] width 91 height 20
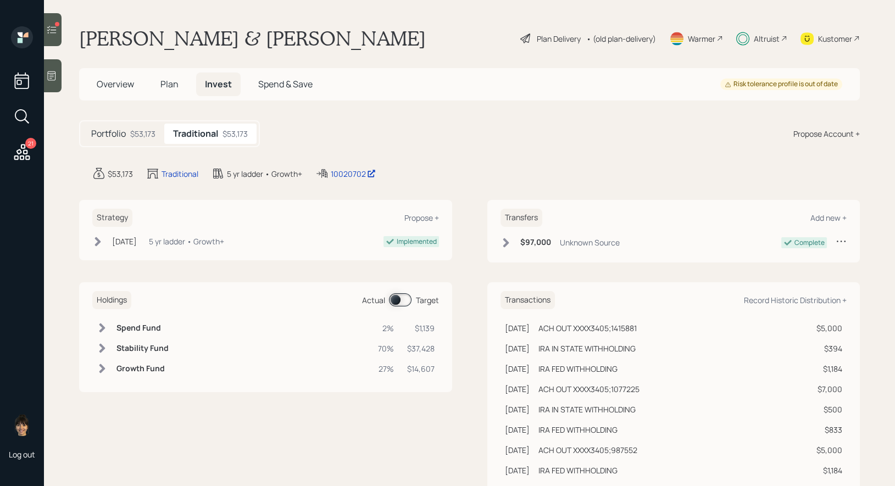
click at [394, 299] on span at bounding box center [400, 299] width 23 height 13
click at [170, 82] on span "Plan" at bounding box center [169, 84] width 18 height 12
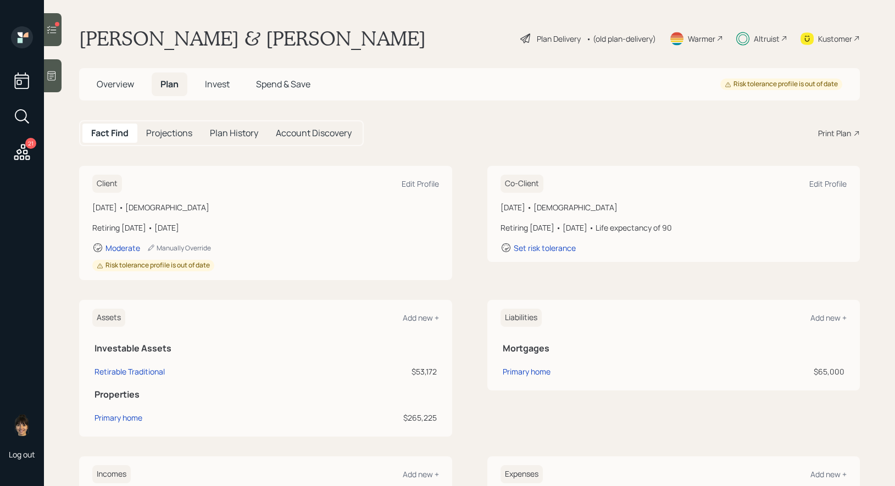
click at [171, 265] on div "Risk tolerance profile is out of date" at bounding box center [153, 265] width 113 height 9
click at [115, 245] on div "Moderate" at bounding box center [123, 248] width 35 height 10
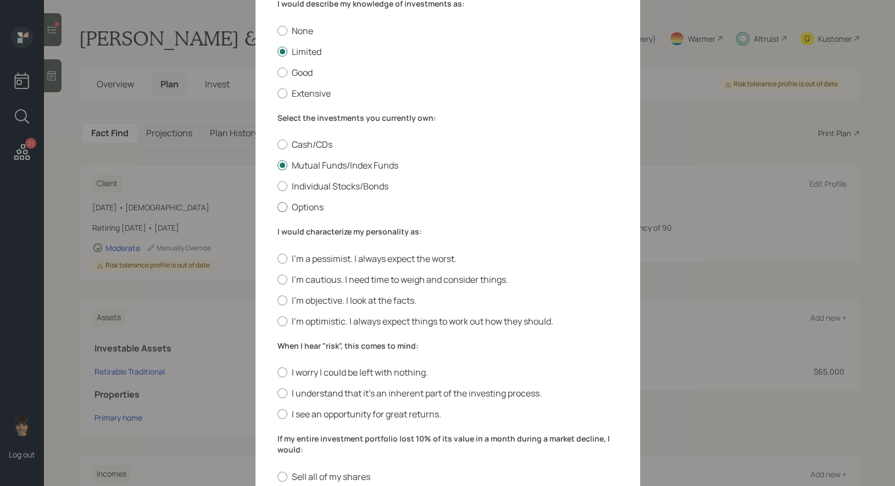
scroll to position [85, 0]
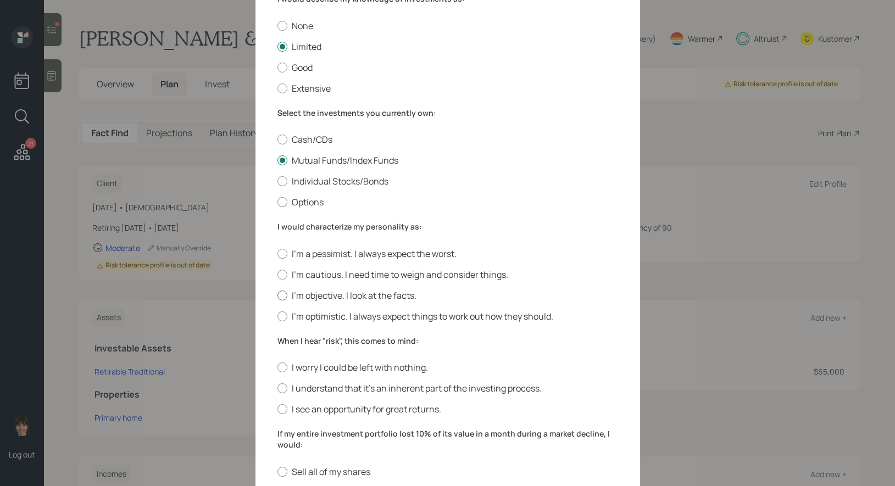
click at [283, 296] on div at bounding box center [283, 296] width 10 height 10
click at [278, 296] on input "I'm objective. I look at the facts." at bounding box center [277, 295] width 1 height 1
radio input "true"
click at [284, 389] on div at bounding box center [283, 389] width 10 height 10
click at [278, 389] on input "I understand that it’s an inherent part of the investing process." at bounding box center [277, 389] width 1 height 1
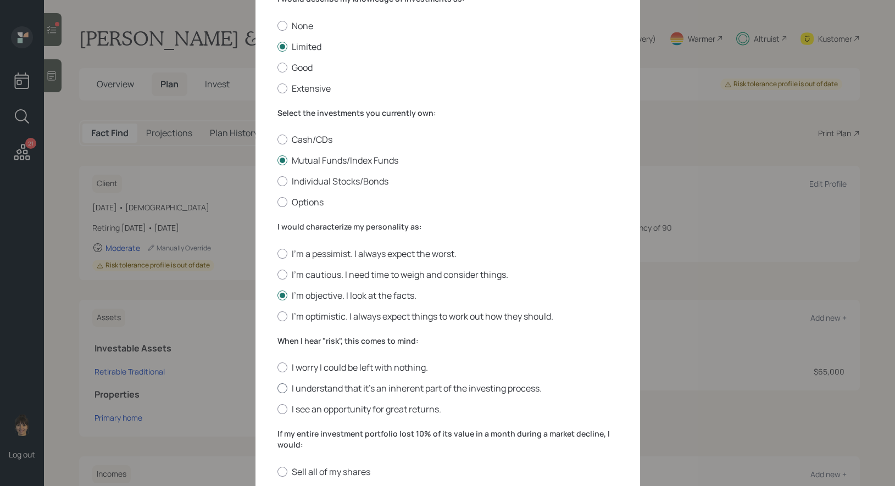
radio input "true"
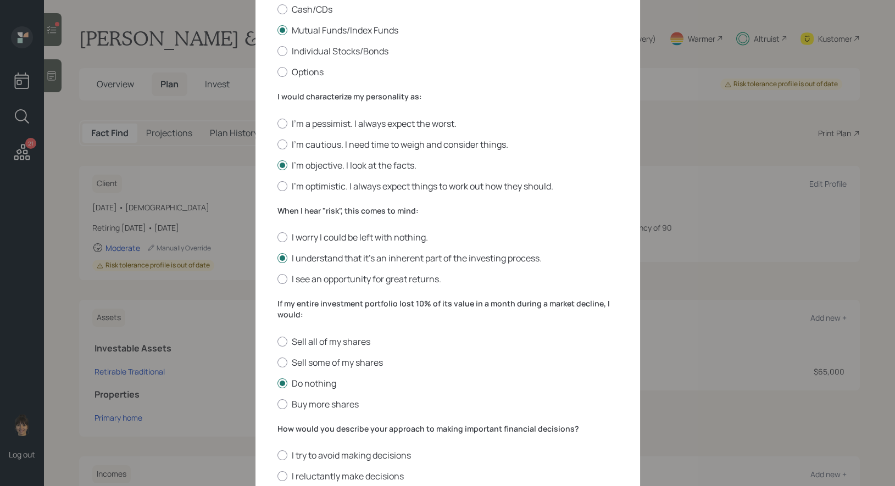
scroll to position [320, 0]
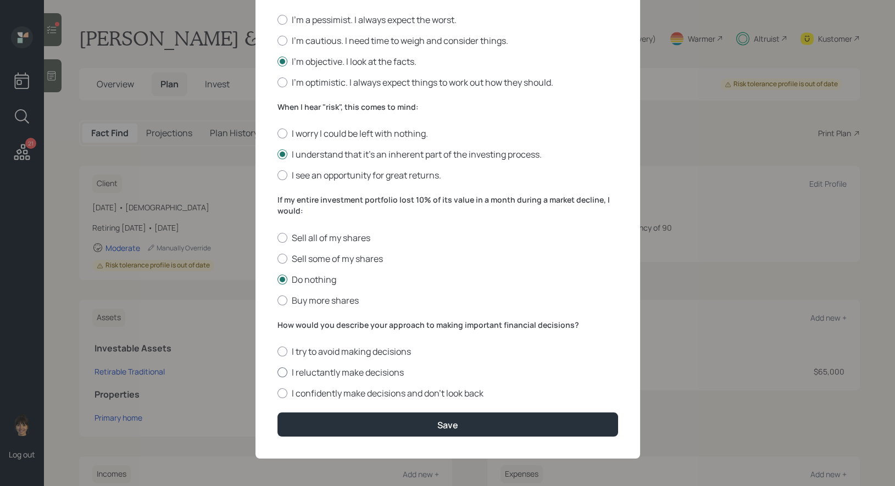
click at [281, 372] on div at bounding box center [283, 373] width 10 height 10
click at [278, 373] on input "I reluctantly make decisions" at bounding box center [277, 373] width 1 height 1
radio input "true"
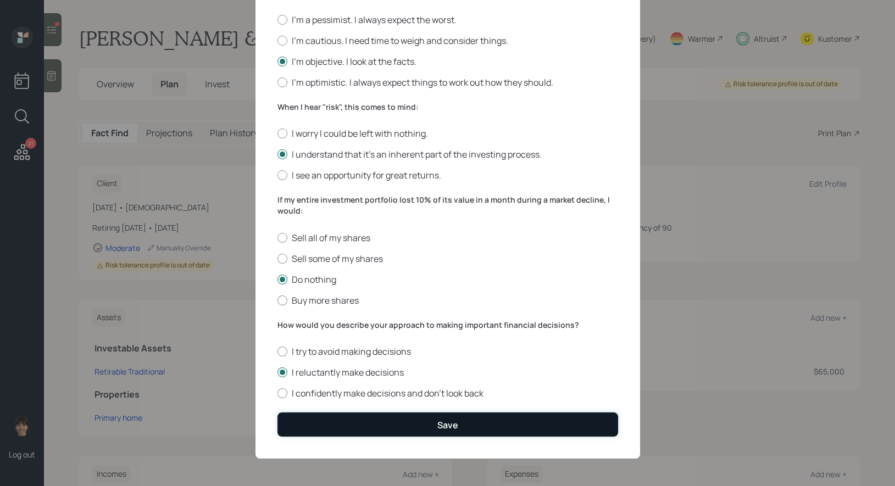
click at [319, 428] on button "Save" at bounding box center [448, 425] width 341 height 24
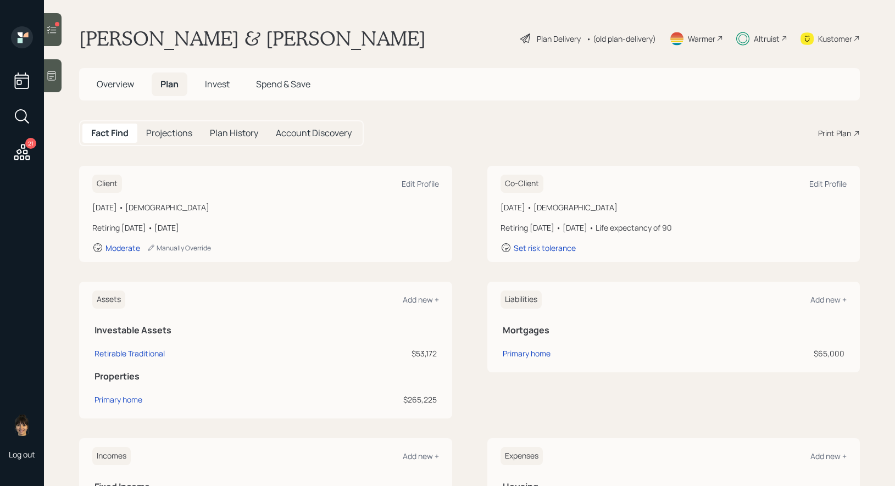
click at [53, 31] on icon at bounding box center [51, 29] width 11 height 11
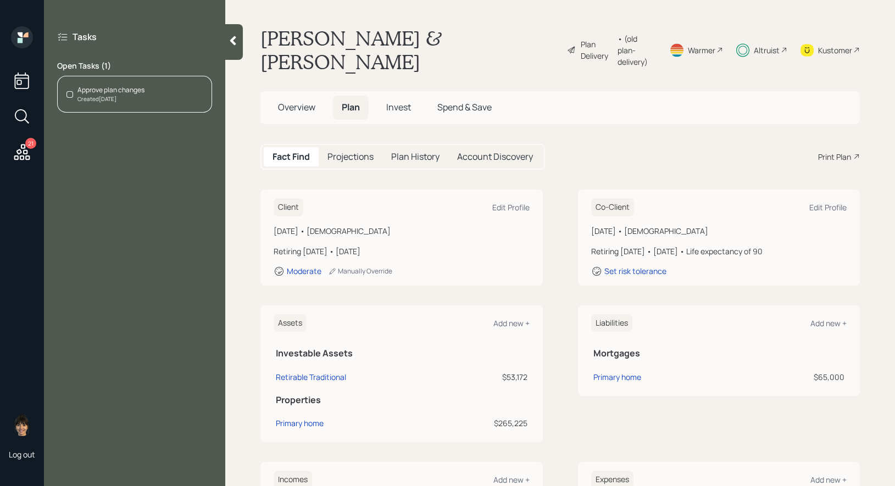
click at [232, 43] on icon at bounding box center [233, 40] width 11 height 11
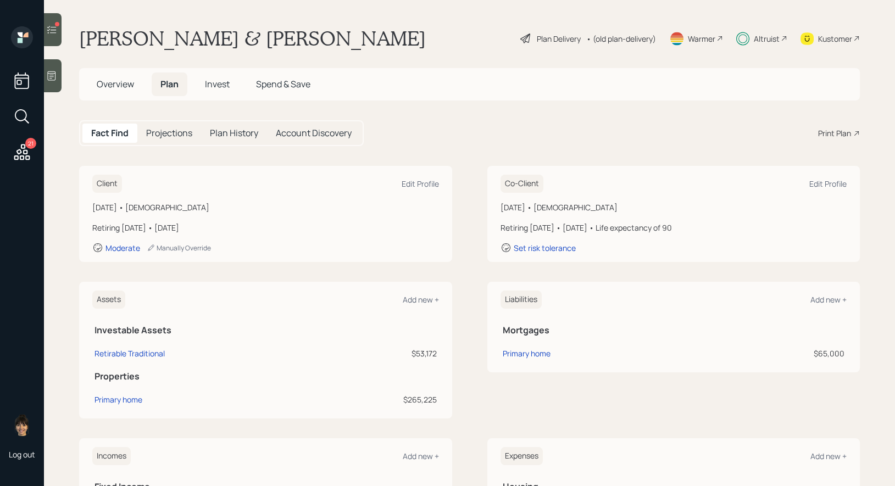
click at [49, 34] on icon at bounding box center [51, 29] width 11 height 11
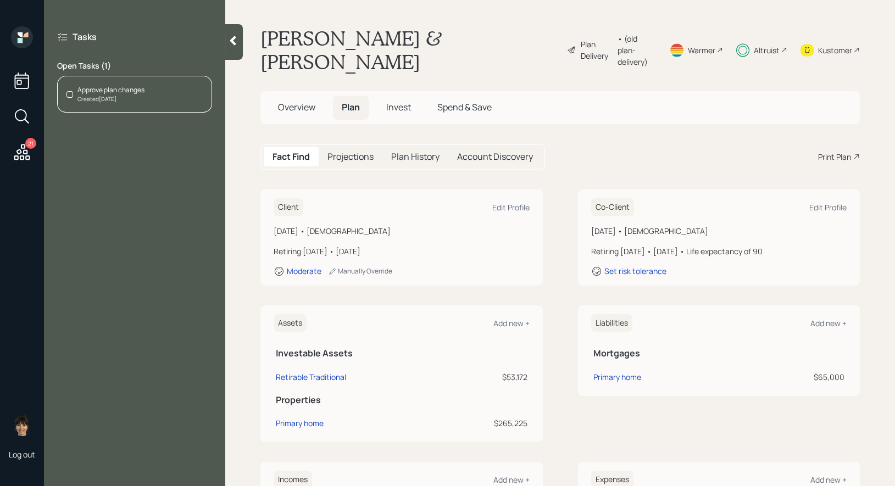
click at [403, 101] on span "Invest" at bounding box center [398, 107] width 25 height 12
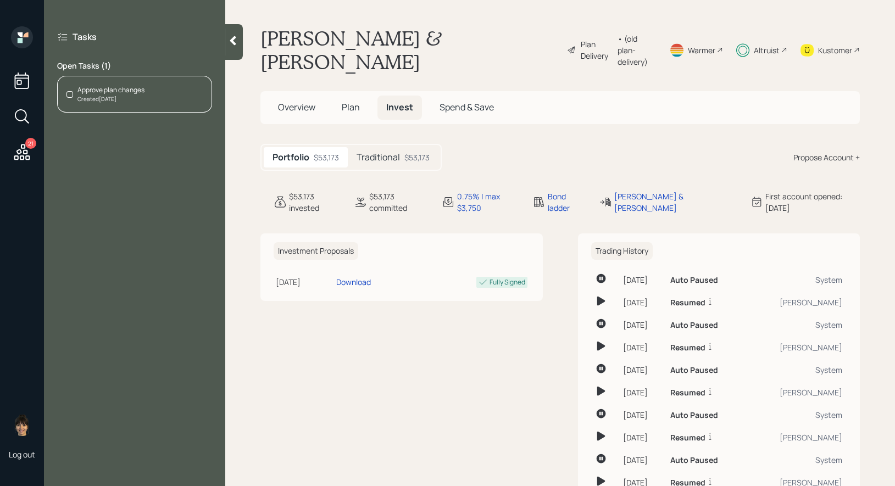
click at [401, 147] on div "Traditional $53,173" at bounding box center [393, 157] width 91 height 20
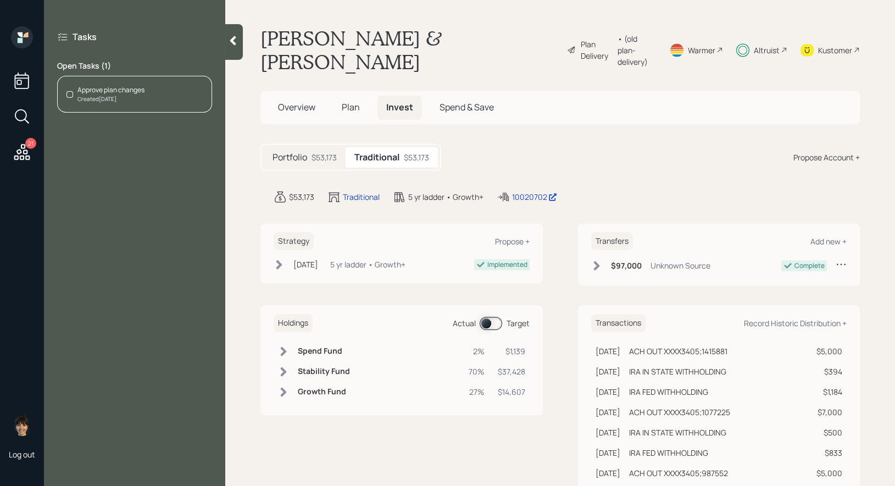
click at [486, 317] on span at bounding box center [491, 323] width 23 height 13
click at [492, 317] on span at bounding box center [491, 323] width 23 height 13
click at [113, 85] on div "Approve plan changes" at bounding box center [110, 90] width 67 height 10
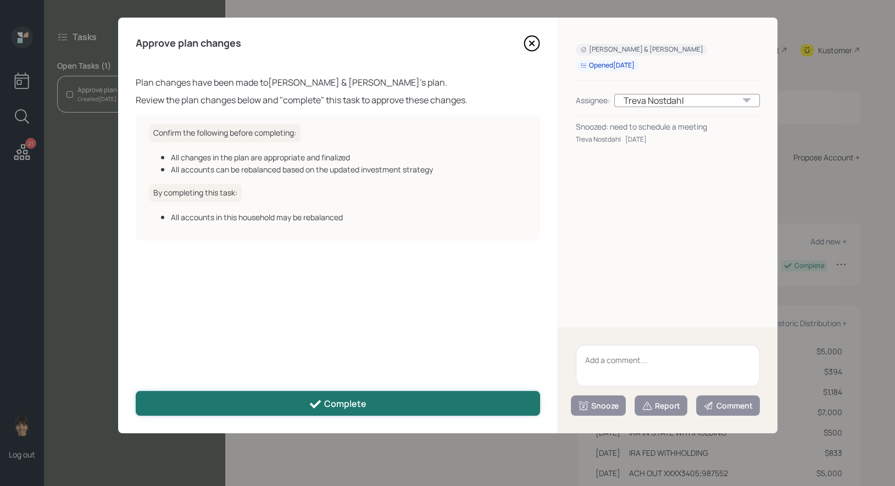
click at [362, 408] on div "Complete" at bounding box center [338, 404] width 58 height 13
